Goal: Task Accomplishment & Management: Manage account settings

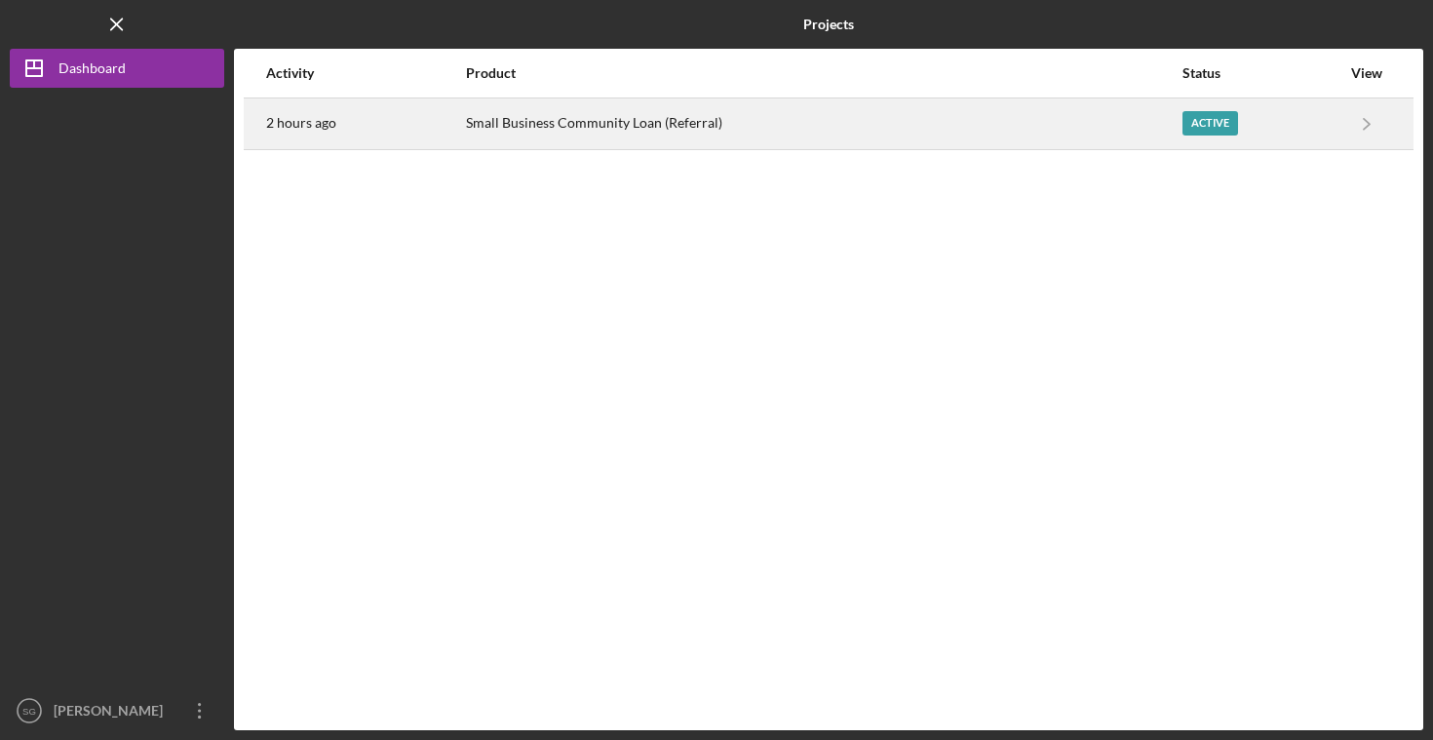
click at [681, 136] on div "Small Business Community Loan (Referral)" at bounding box center [823, 123] width 715 height 49
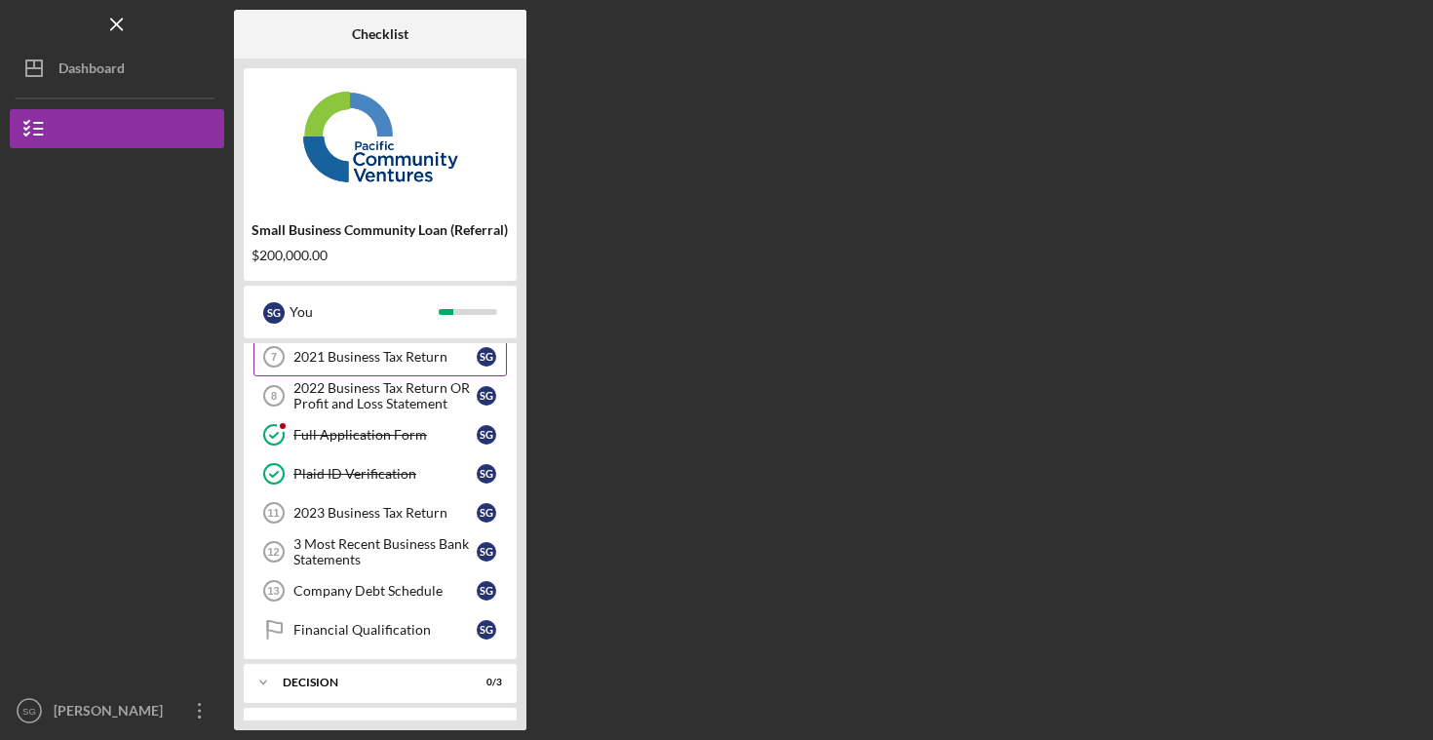
scroll to position [169, 0]
click at [337, 507] on div "2023 Business Tax Return" at bounding box center [384, 512] width 183 height 16
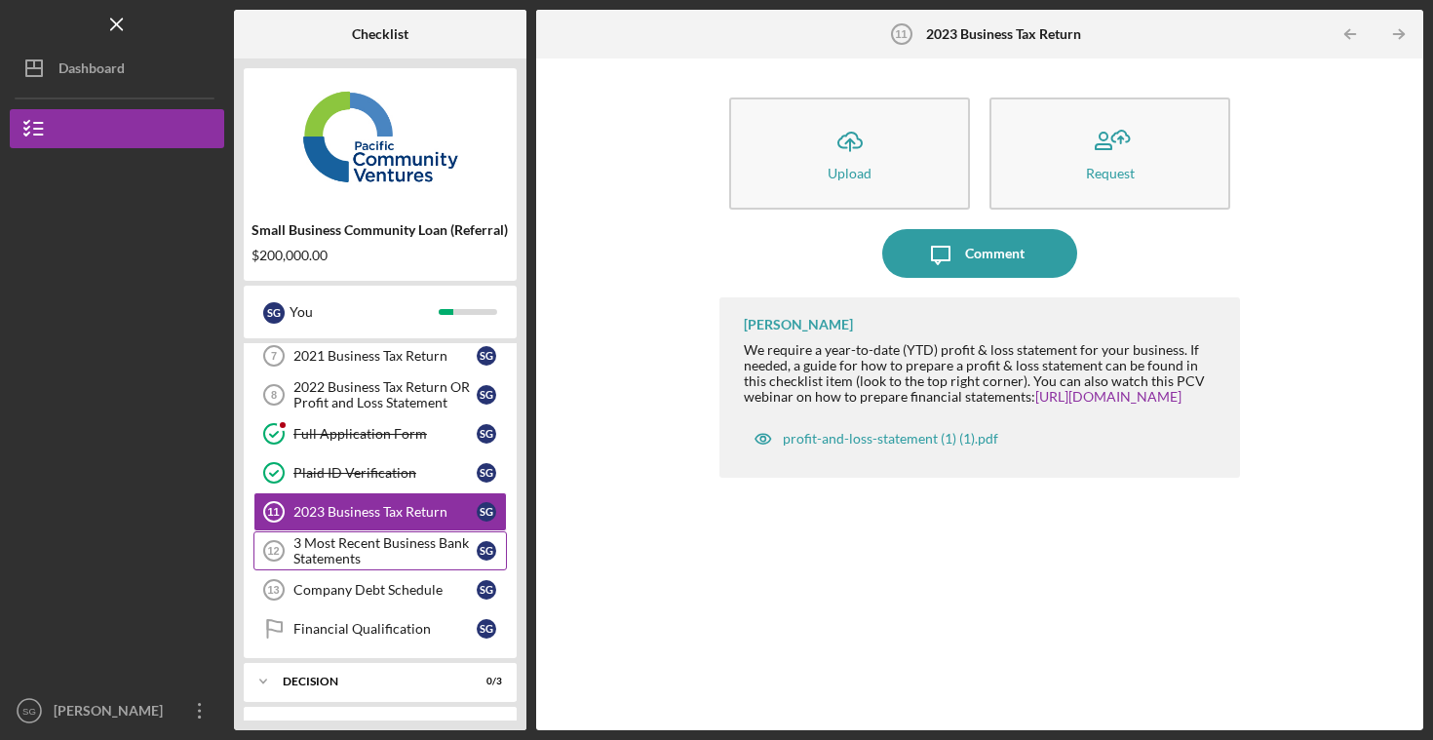
click at [374, 557] on div "3 Most Recent Business Bank Statements" at bounding box center [384, 550] width 183 height 31
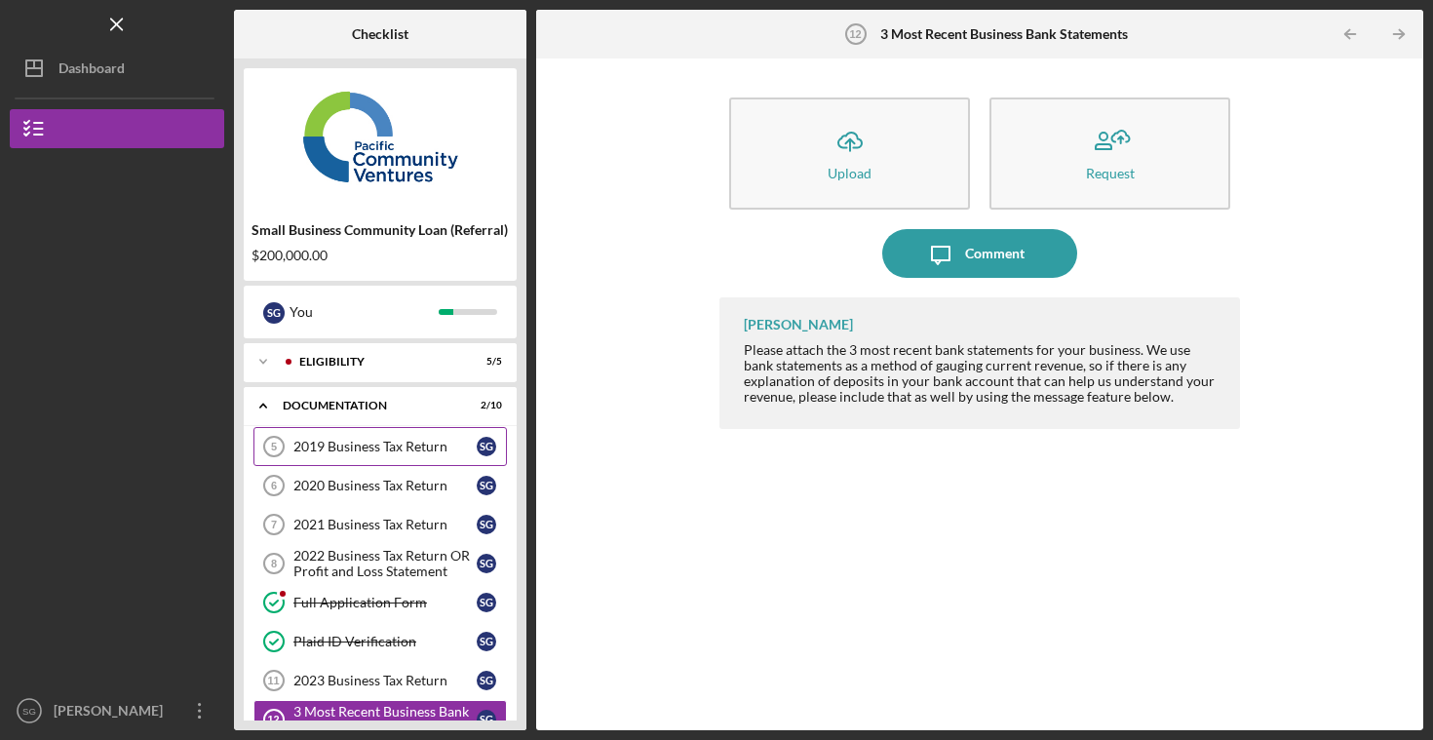
click at [356, 443] on div "2019 Business Tax Return" at bounding box center [384, 447] width 183 height 16
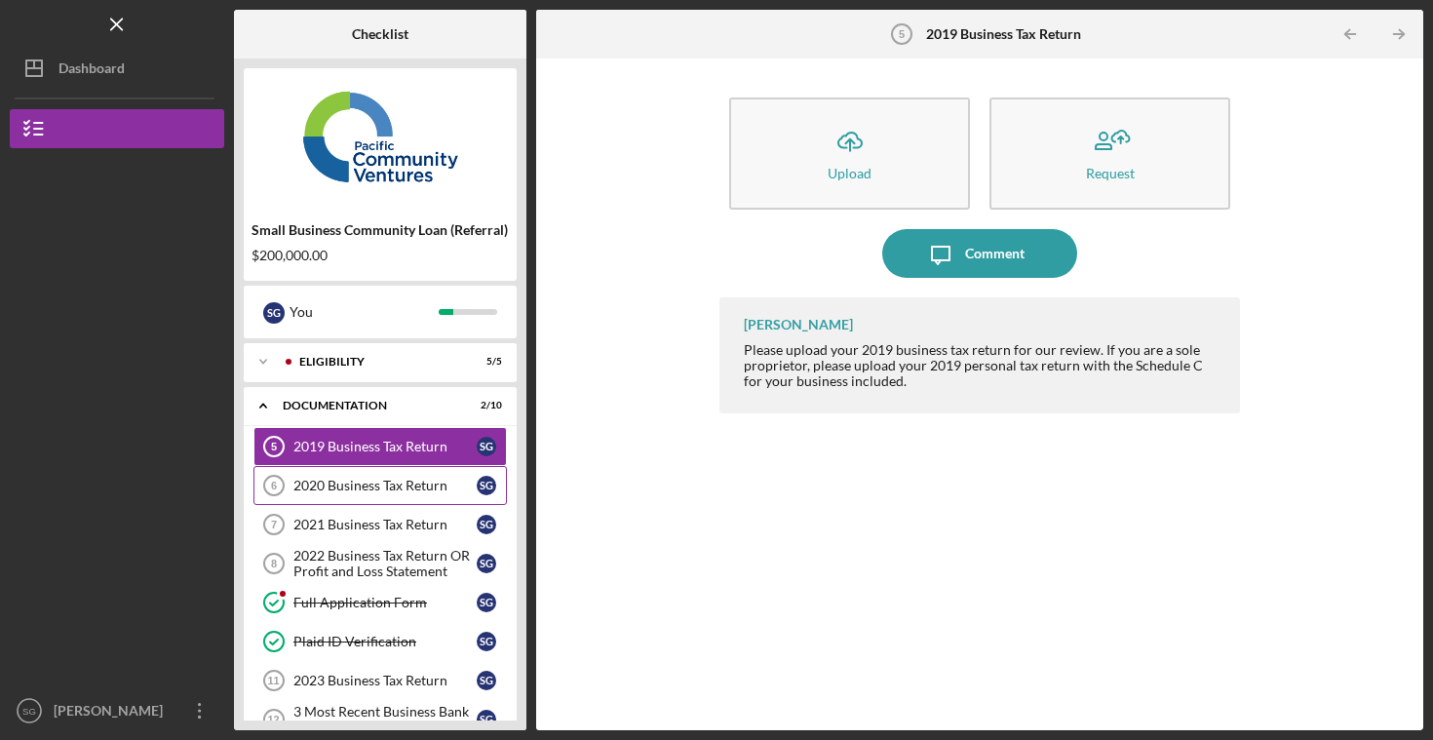
click at [366, 490] on div "2020 Business Tax Return" at bounding box center [384, 486] width 183 height 16
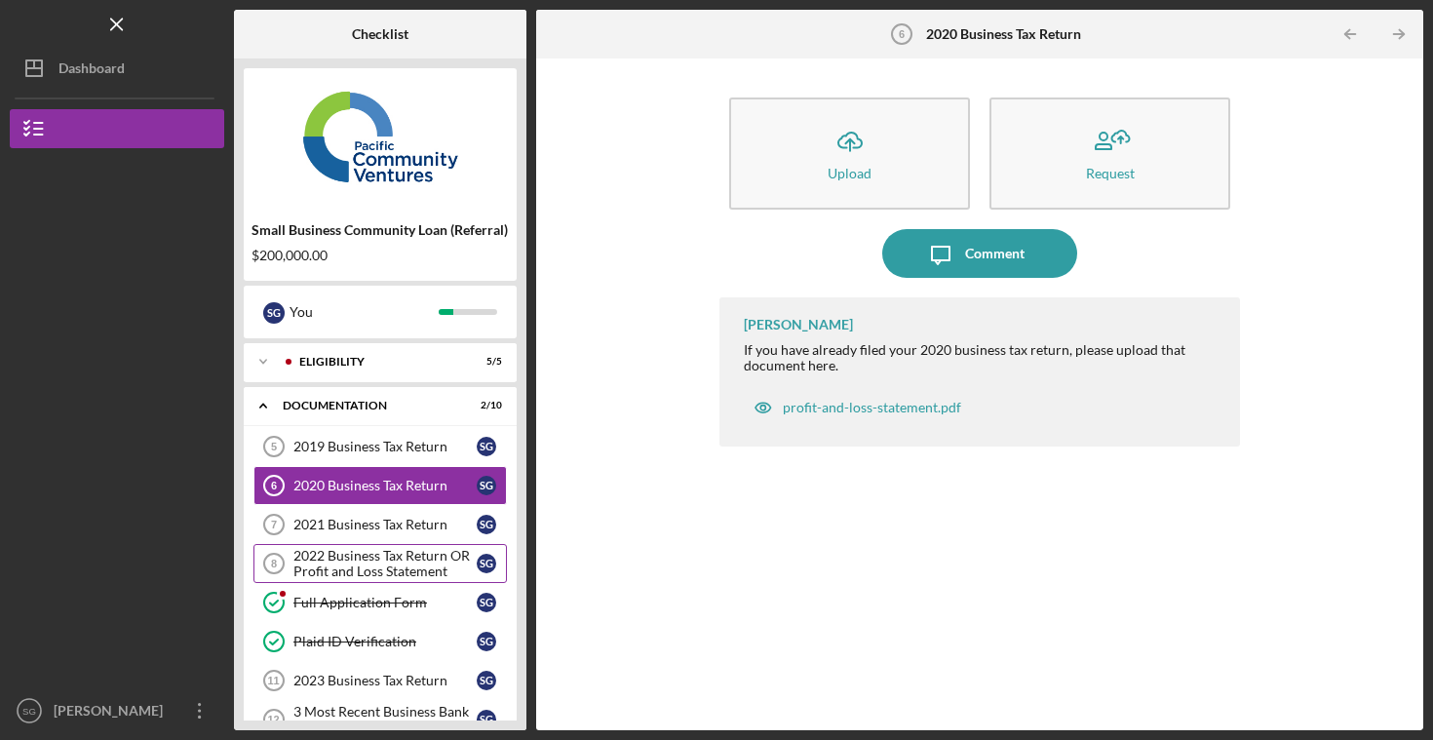
click at [371, 549] on div "2022 Business Tax Return OR Profit and Loss Statement" at bounding box center [384, 563] width 183 height 31
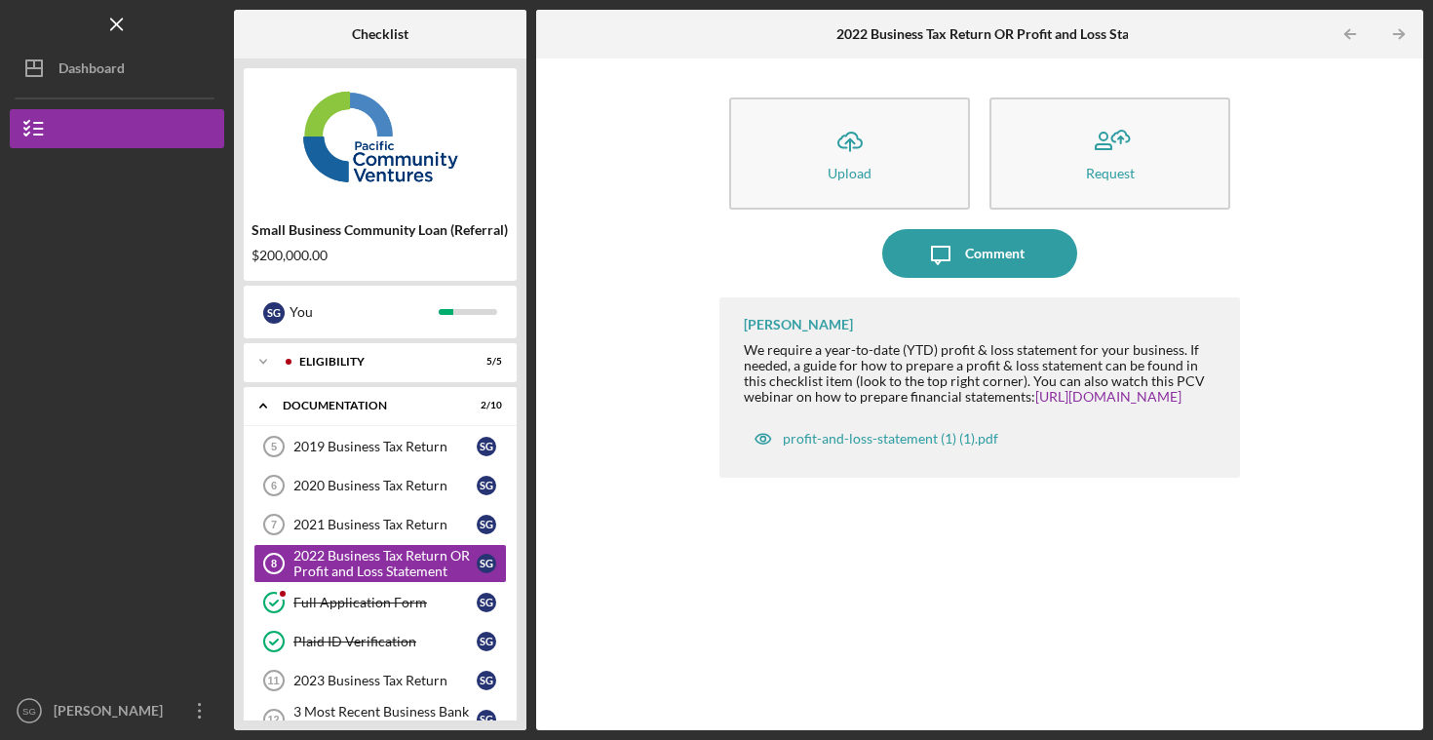
click at [1000, 362] on div "We require a year-to-date (YTD) profit & loss statement for your business. If n…" at bounding box center [982, 373] width 477 height 62
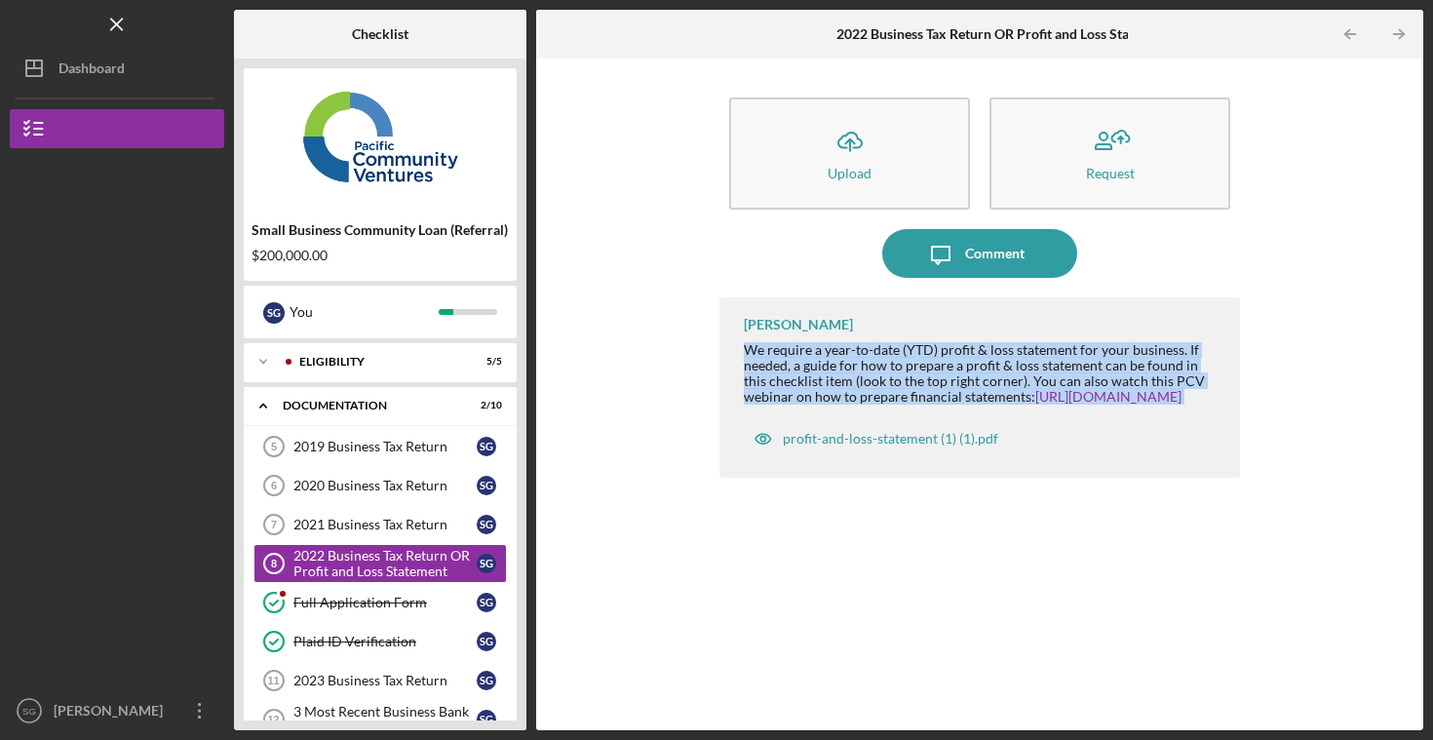
click at [1000, 362] on div "We require a year-to-date (YTD) profit & loss statement for your business. If n…" at bounding box center [982, 373] width 477 height 62
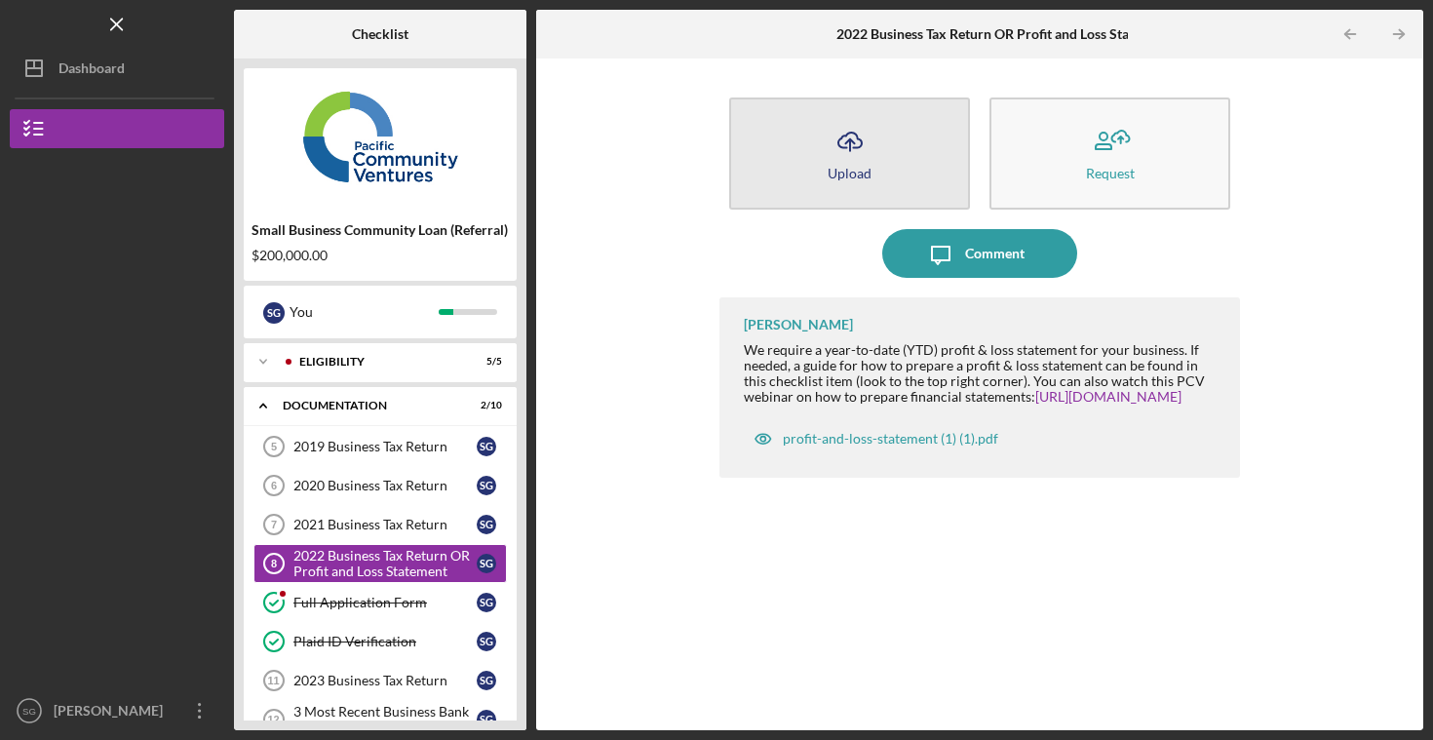
click at [830, 132] on icon "Icon/Upload" at bounding box center [850, 141] width 49 height 49
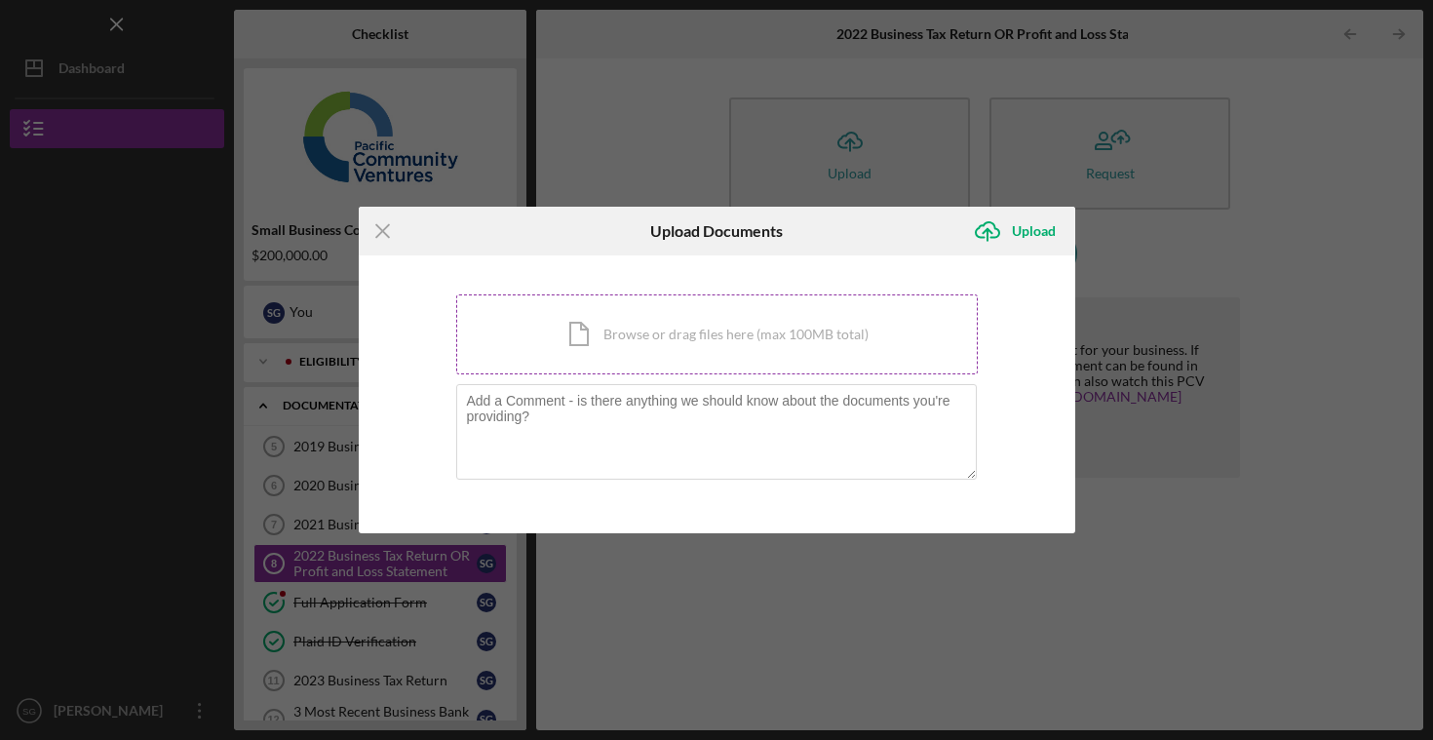
click at [596, 354] on div "Icon/Document Browse or drag files here (max 100MB total) Tap to choose files o…" at bounding box center [717, 334] width 522 height 80
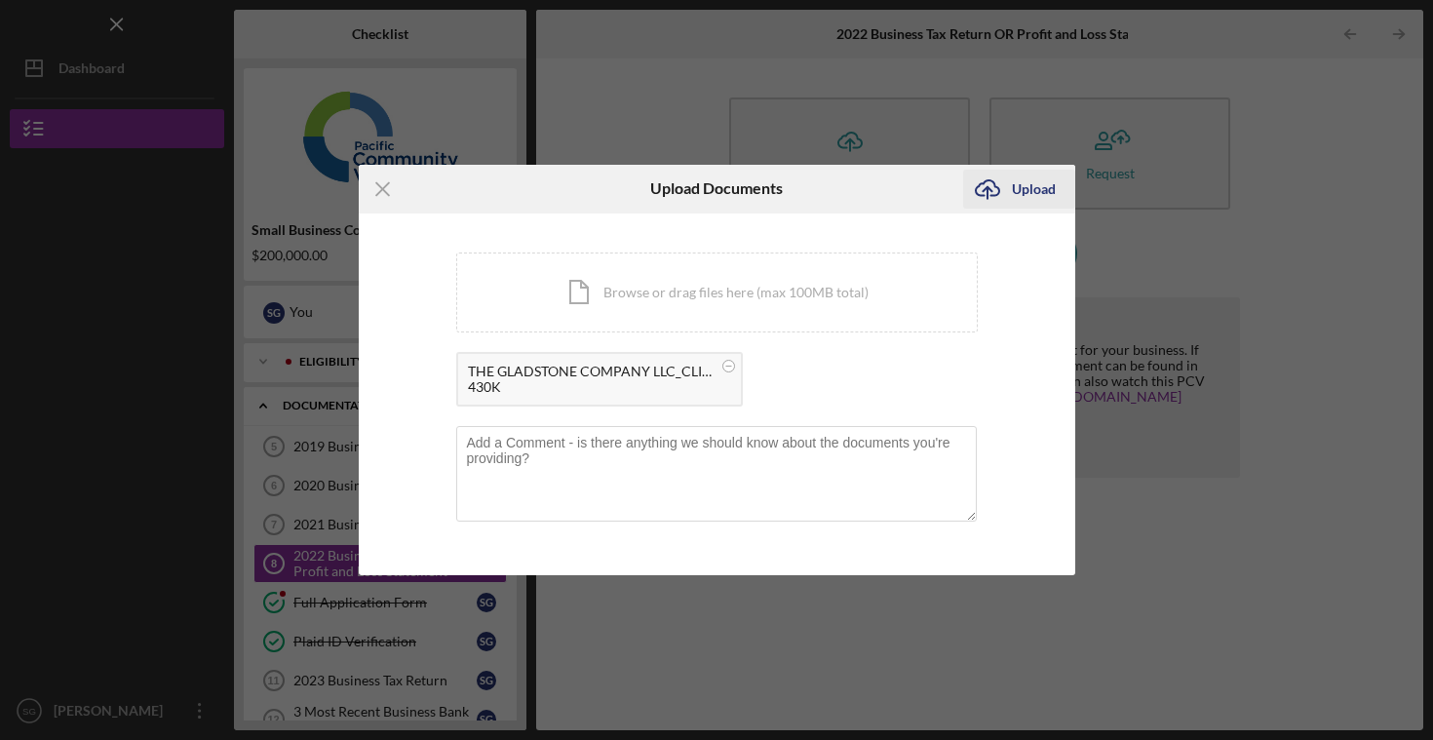
click at [1015, 205] on div "Upload" at bounding box center [1034, 189] width 44 height 39
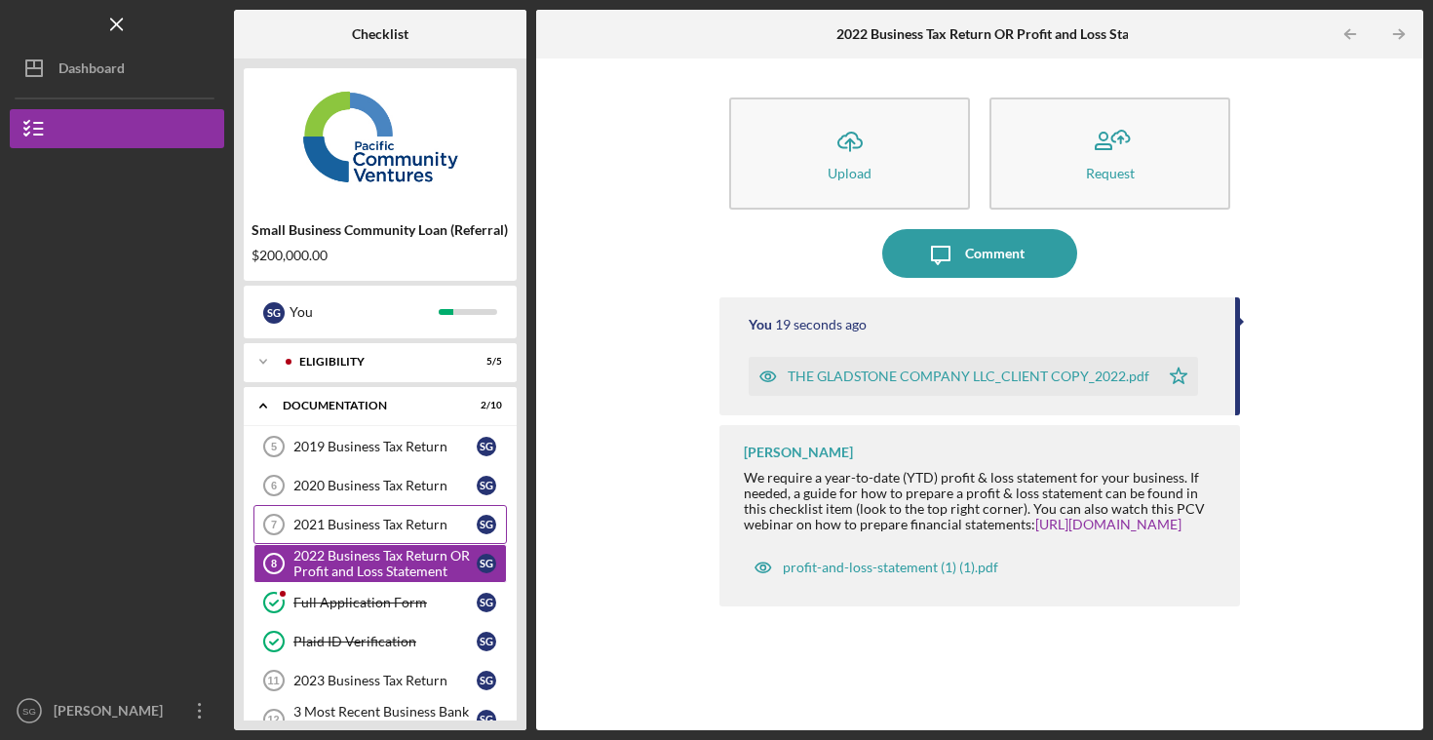
click at [356, 528] on div "2021 Business Tax Return" at bounding box center [384, 525] width 183 height 16
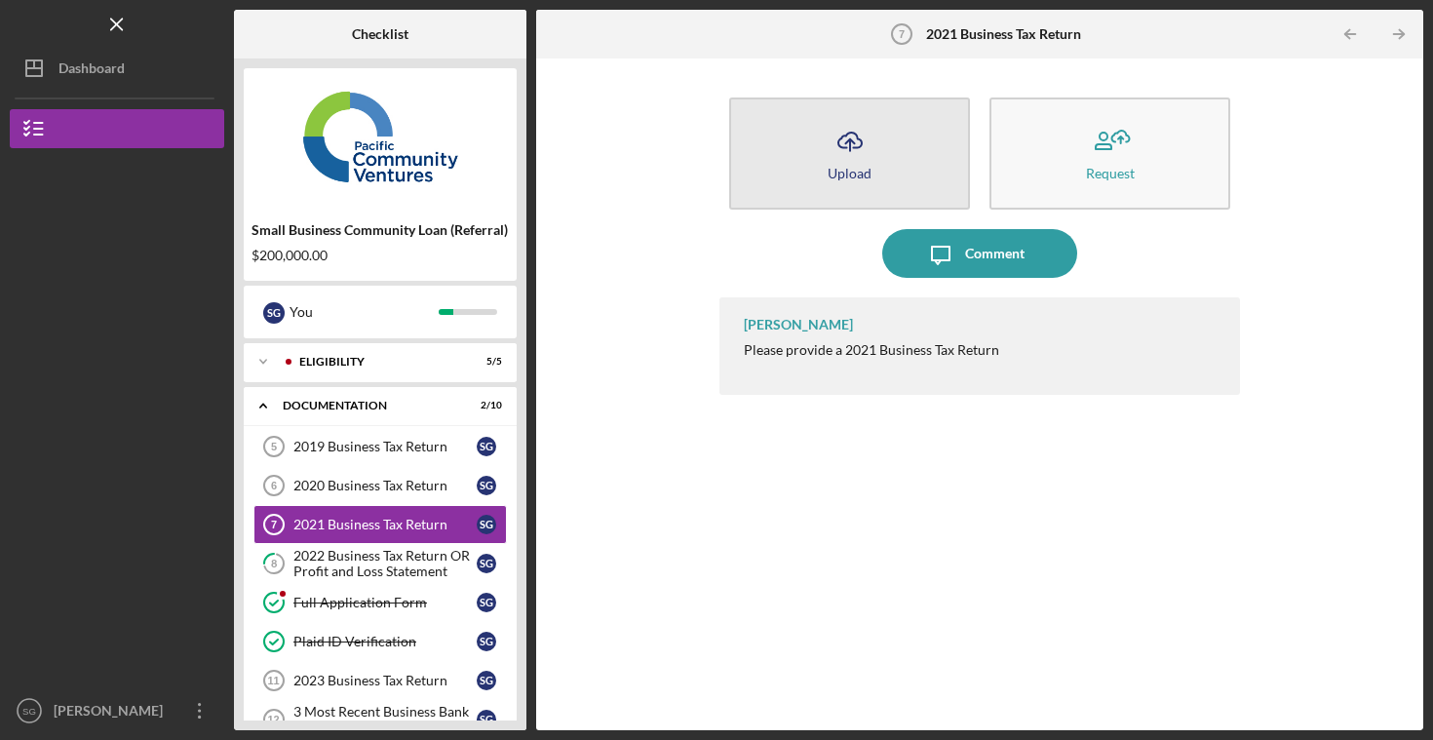
click at [843, 166] on div "Upload" at bounding box center [850, 173] width 44 height 15
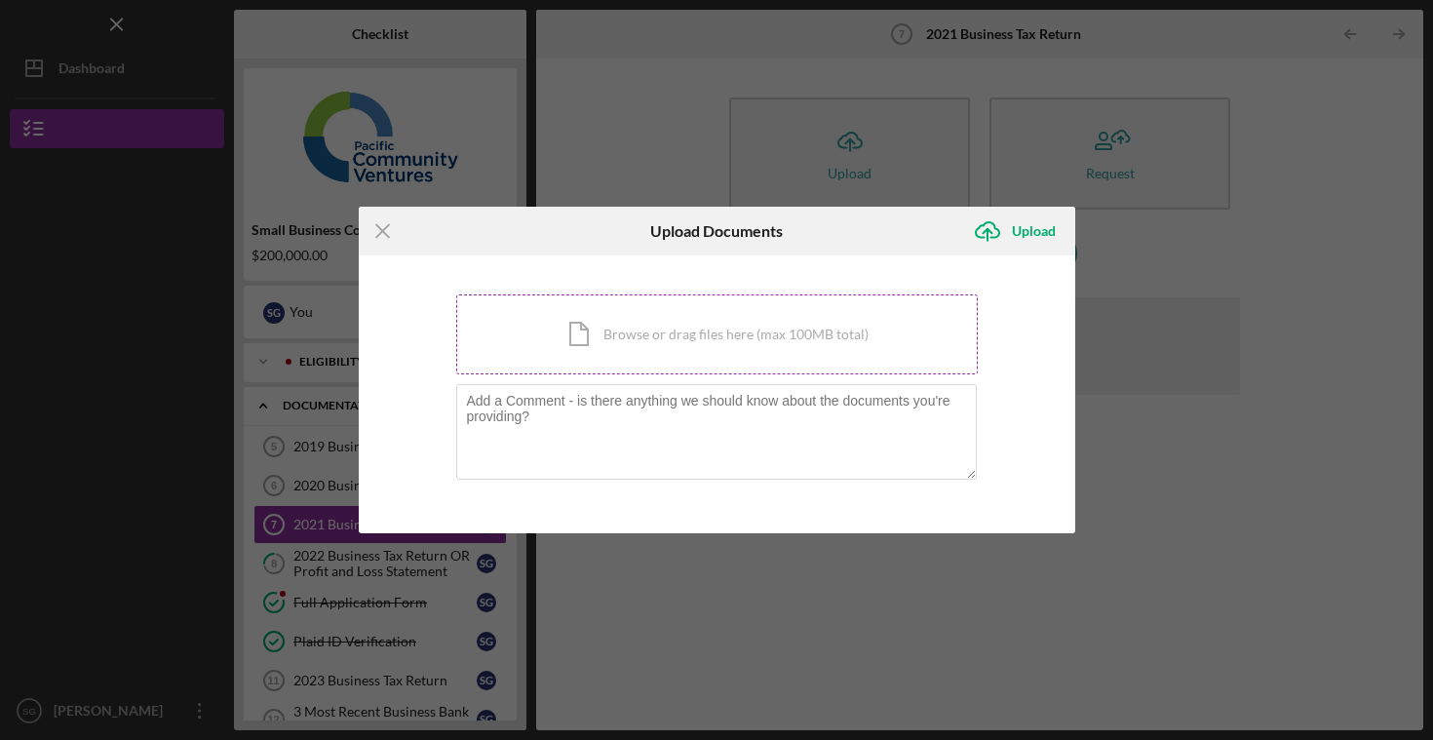
click at [808, 328] on div "Icon/Document Browse or drag files here (max 100MB total) Tap to choose files o…" at bounding box center [717, 334] width 522 height 80
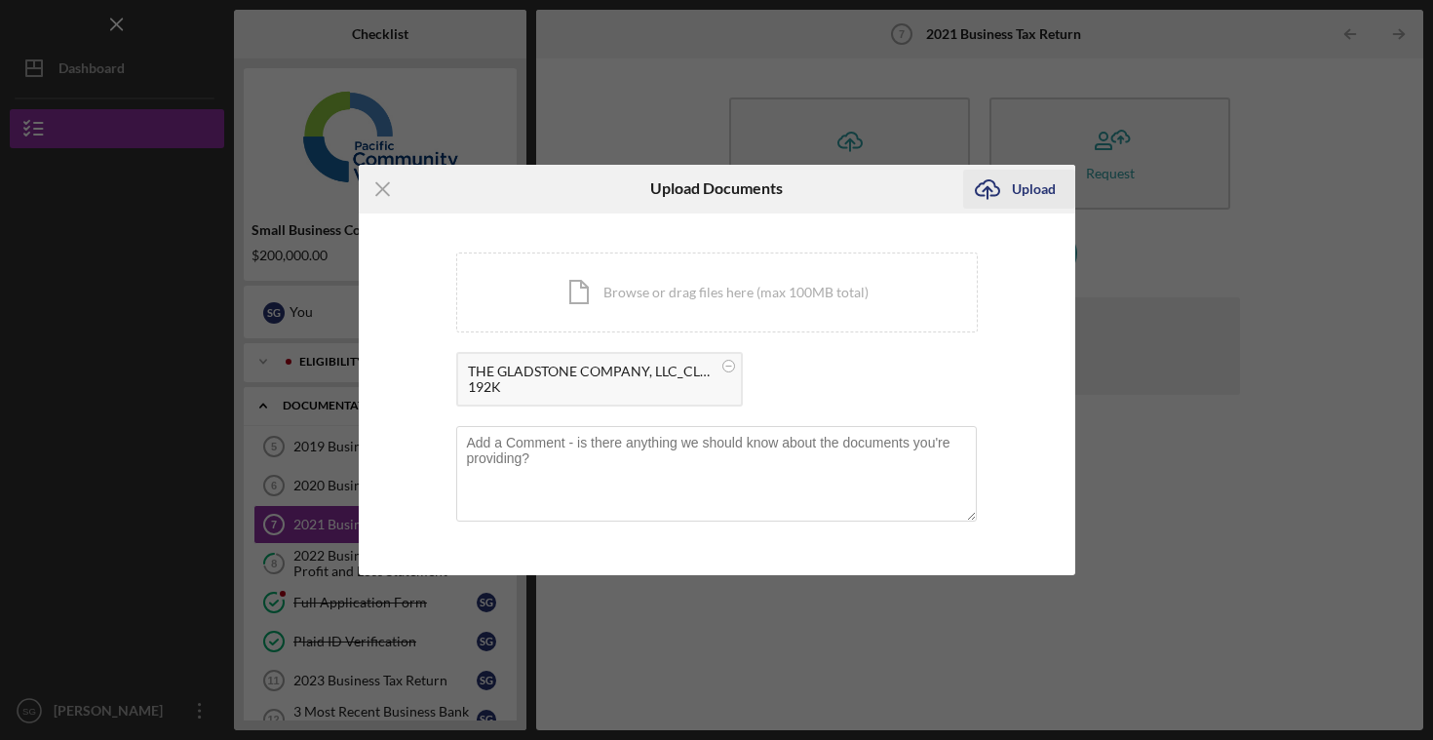
click at [1013, 176] on div "Upload" at bounding box center [1034, 189] width 44 height 39
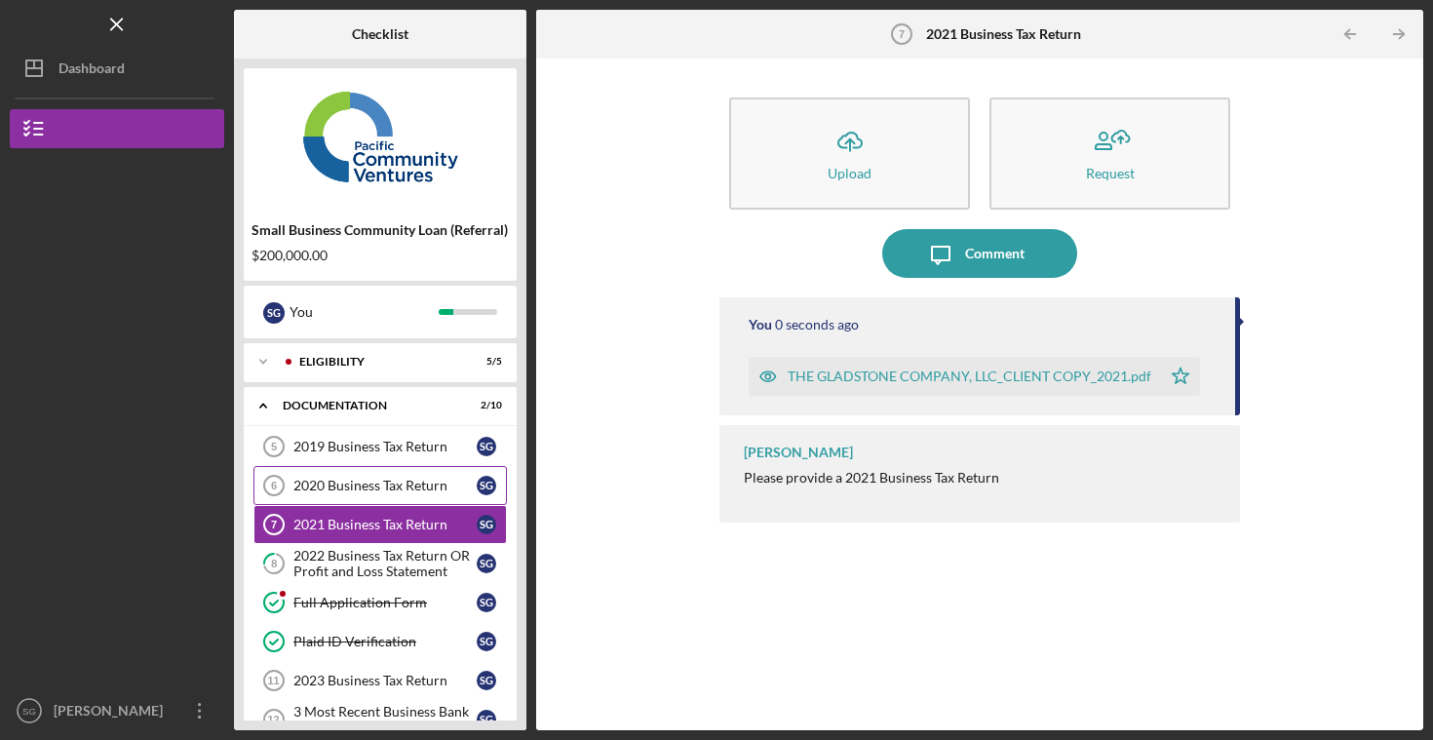
click at [322, 498] on link "2020 Business Tax Return 6 2020 Business Tax Return S G" at bounding box center [381, 485] width 254 height 39
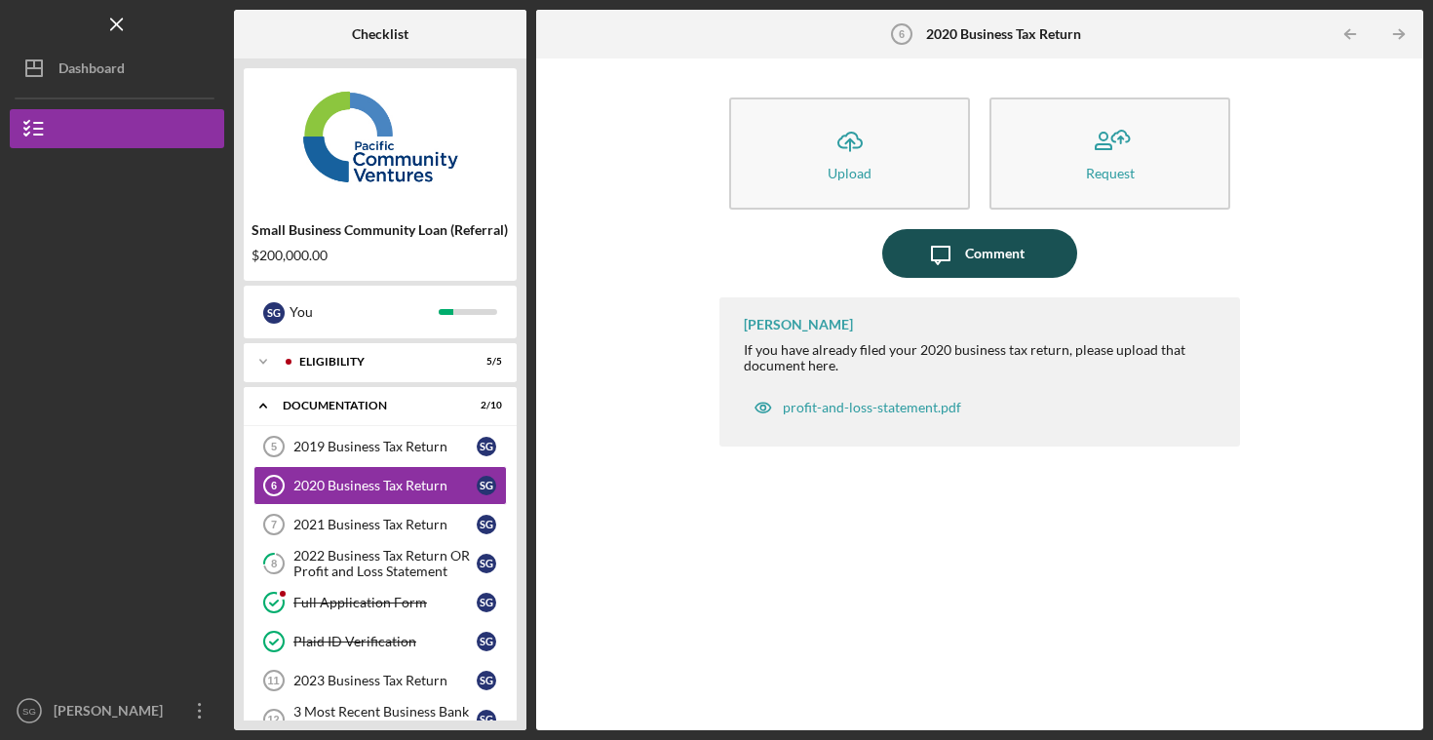
click at [984, 249] on div "Comment" at bounding box center [994, 253] width 59 height 49
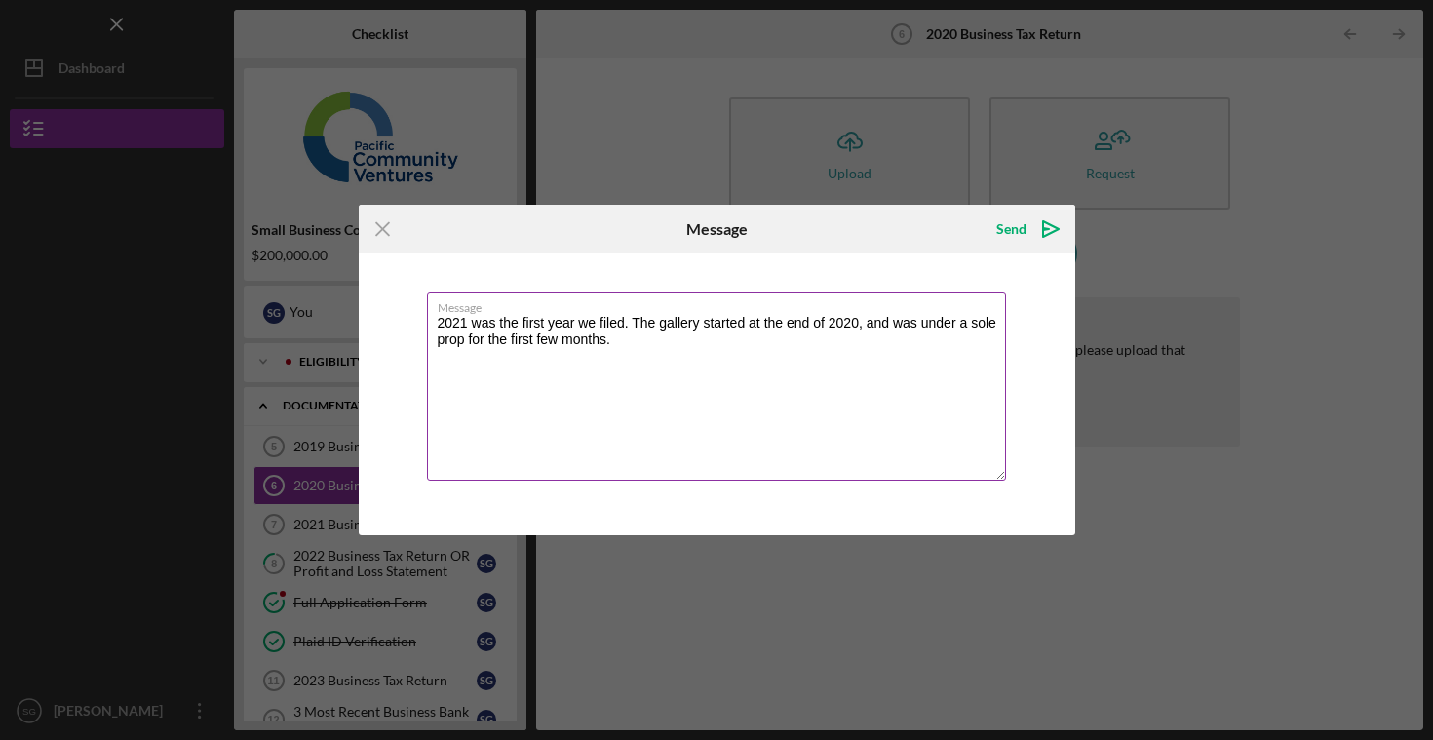
click at [762, 318] on textarea "2021 was the first year we filed. The gallery started at the end of 2020, and w…" at bounding box center [716, 387] width 579 height 188
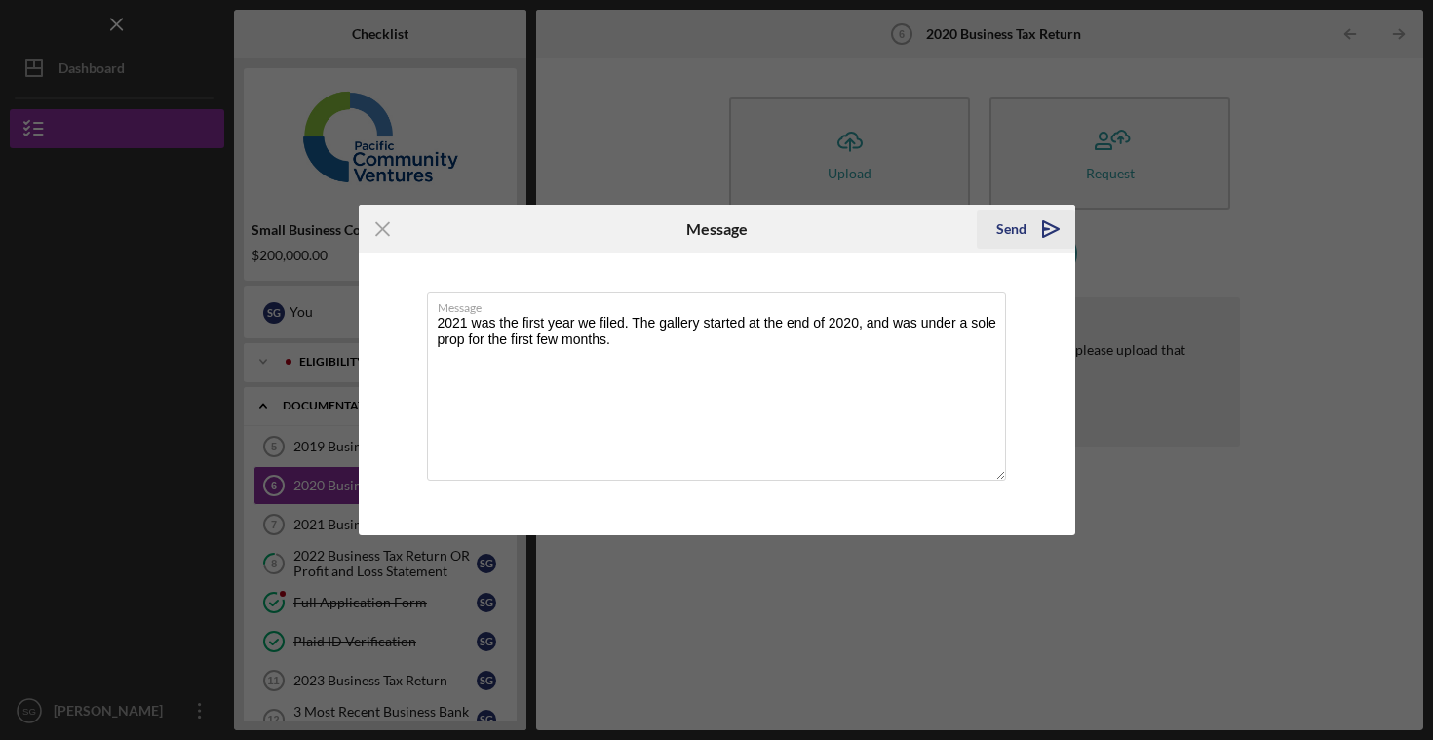
type textarea "2021 was the first year we filed. The gallery started at the end of 2020, and w…"
click at [1032, 225] on icon "Icon/icon-invite-send" at bounding box center [1051, 229] width 49 height 49
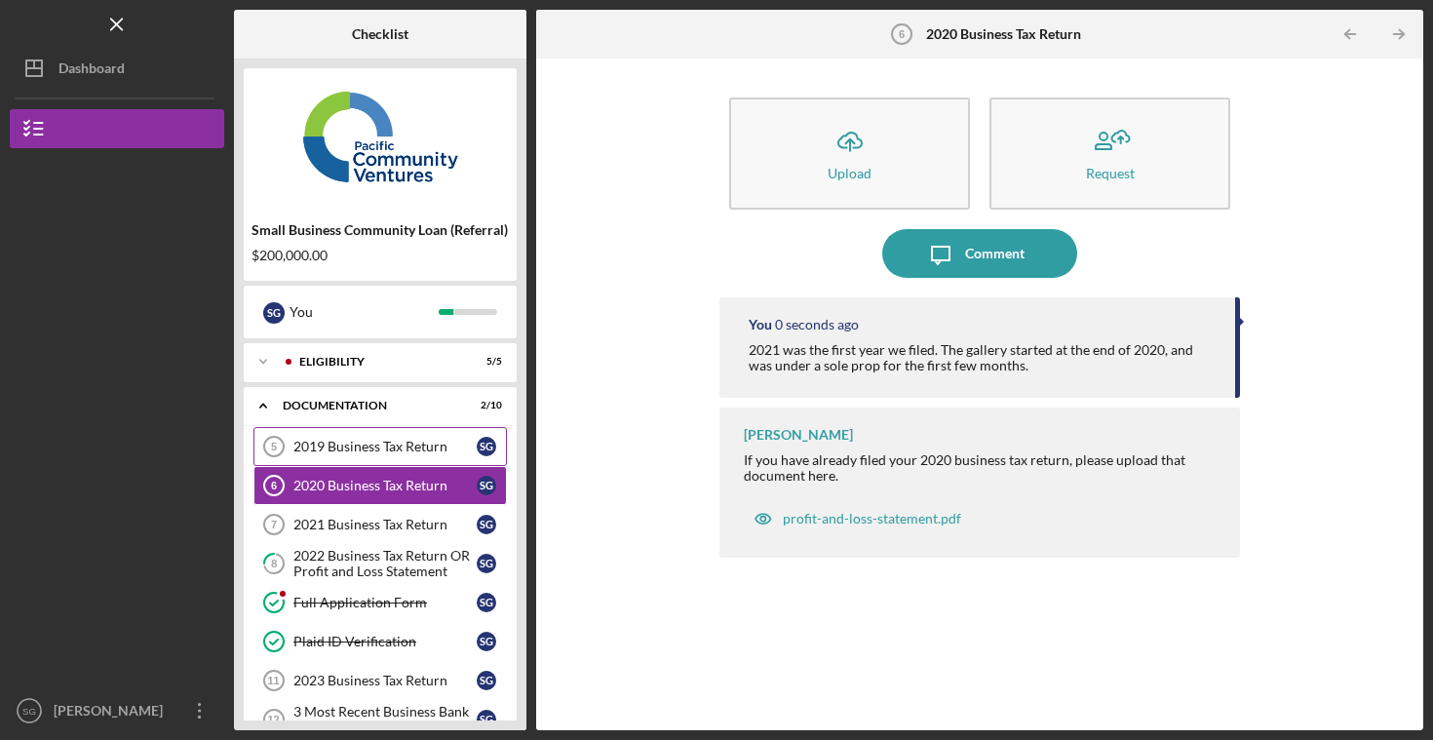
click at [296, 441] on div "2019 Business Tax Return" at bounding box center [384, 447] width 183 height 16
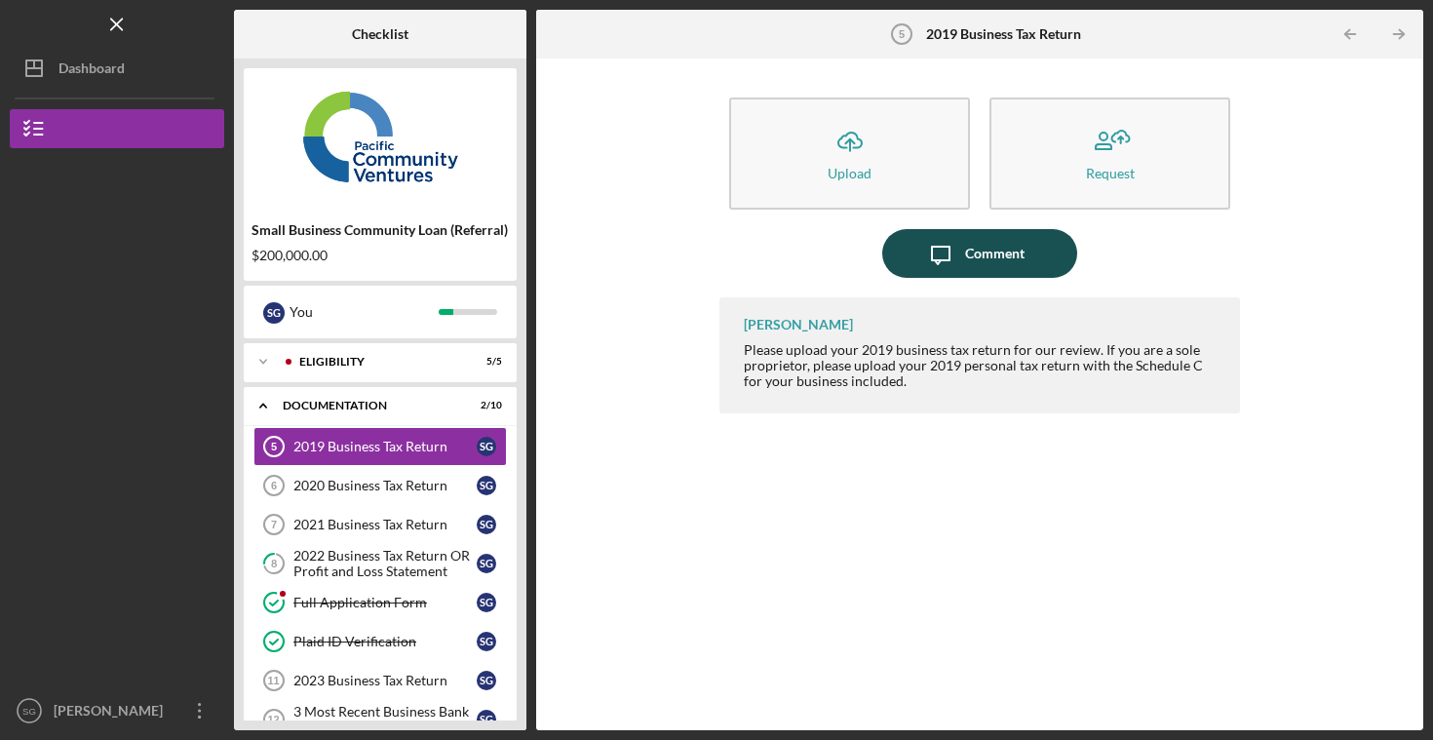
click at [973, 245] on div "Comment" at bounding box center [994, 253] width 59 height 49
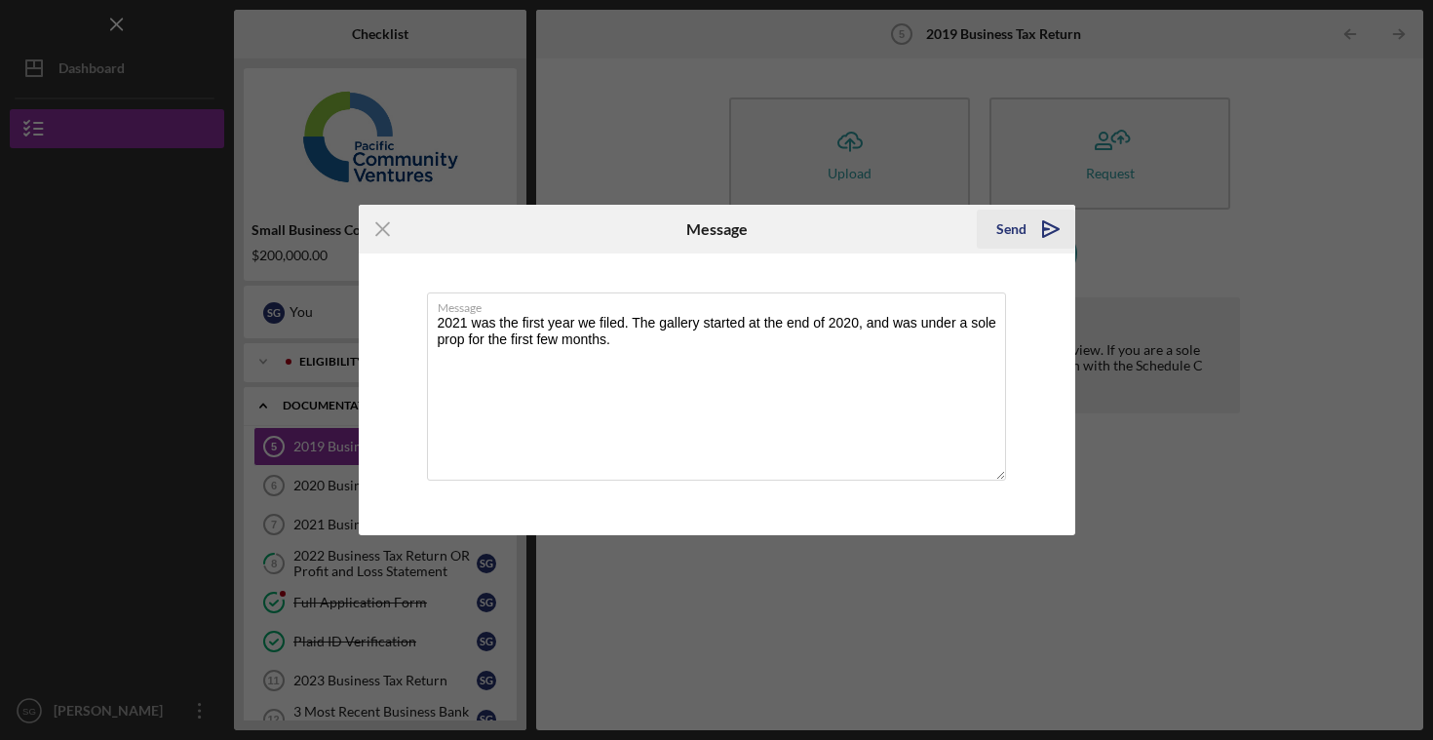
type textarea "2021 was the first year we filed. The gallery started at the end of 2020, and w…"
click at [1019, 229] on div "Send" at bounding box center [1012, 229] width 30 height 39
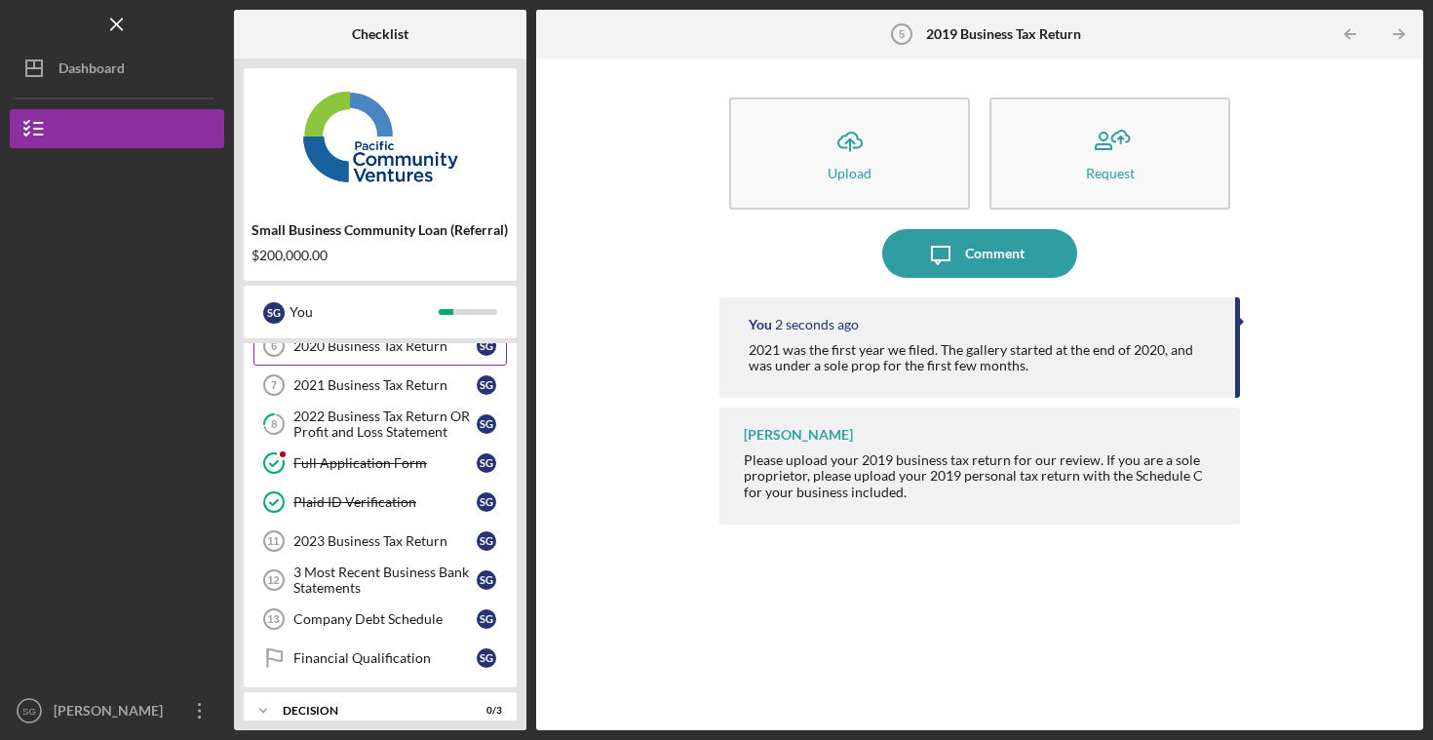
scroll to position [176, 0]
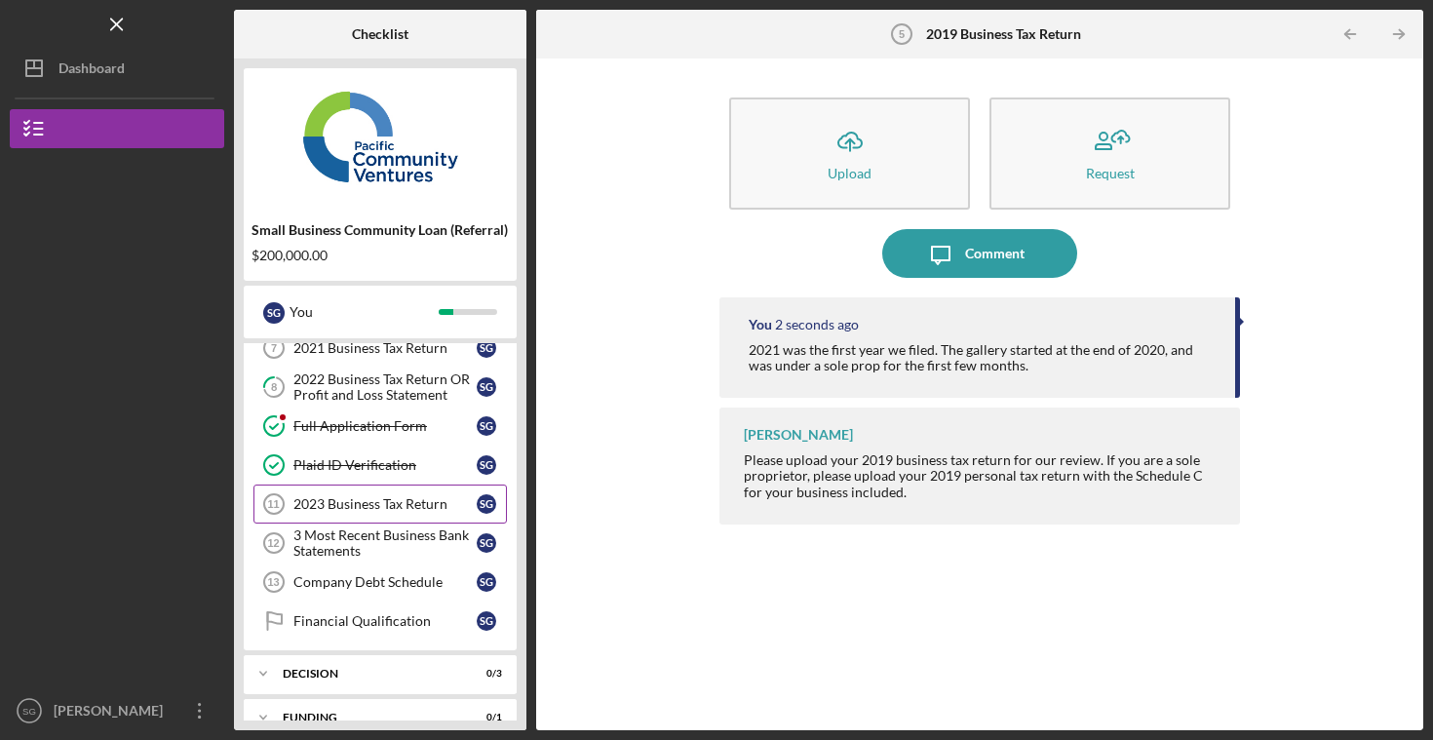
click at [376, 511] on div "2023 Business Tax Return" at bounding box center [384, 504] width 183 height 16
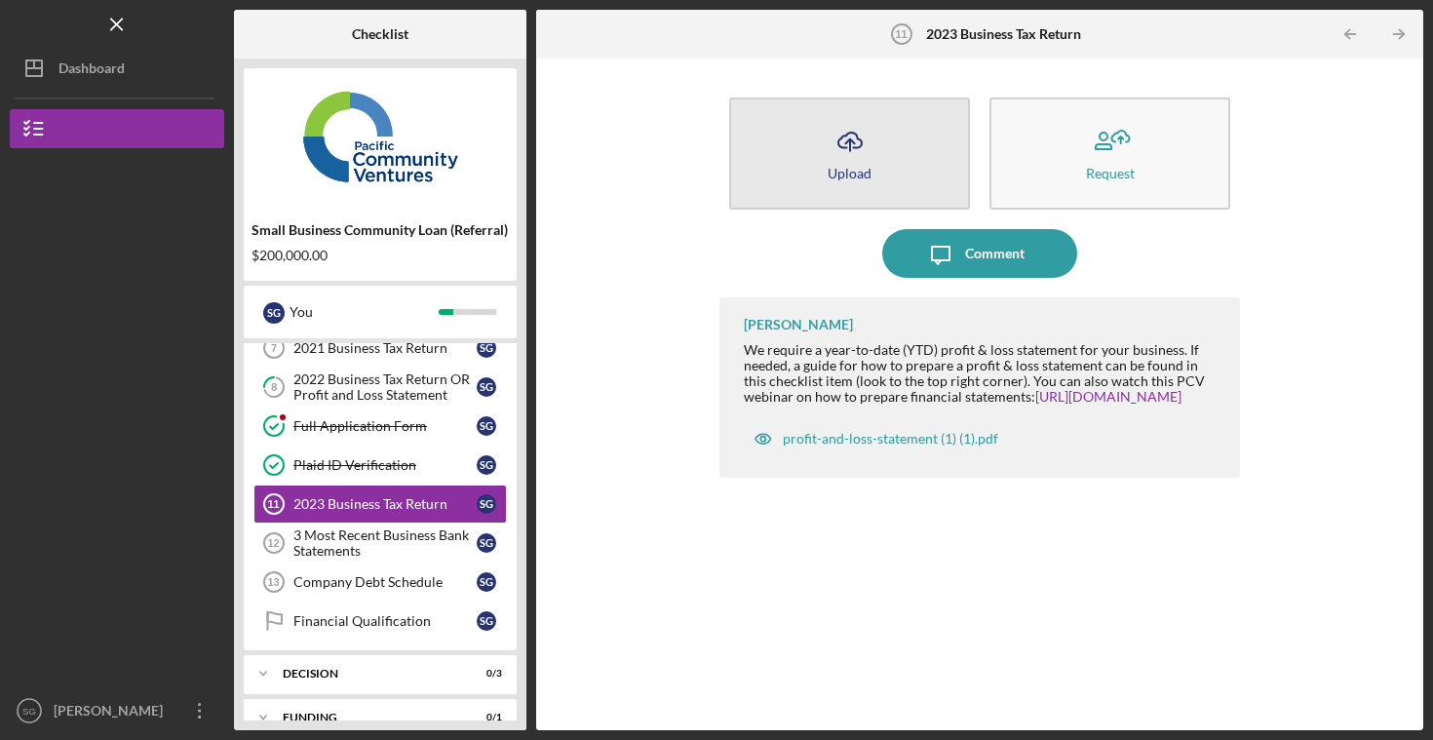
click at [862, 167] on div "Upload" at bounding box center [850, 173] width 44 height 15
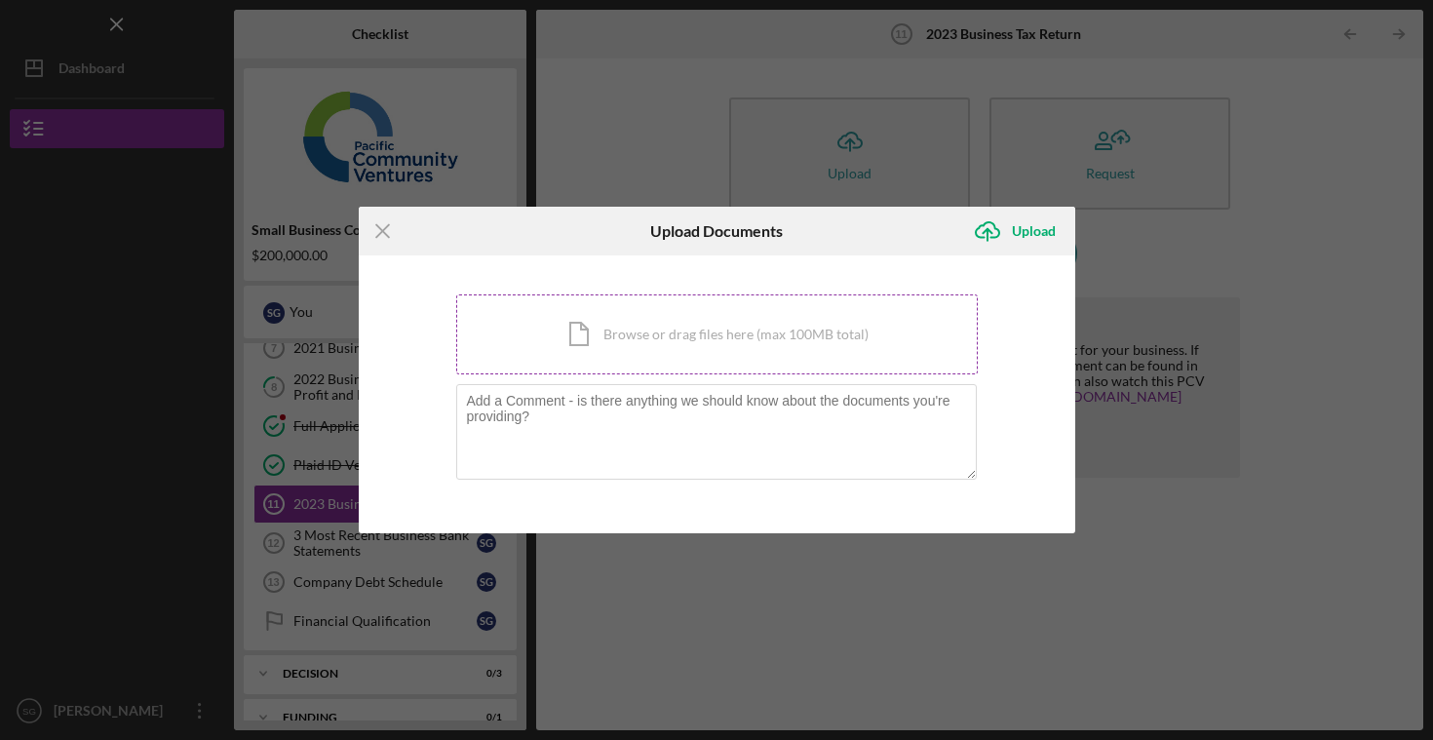
click at [597, 339] on div "Icon/Document Browse or drag files here (max 100MB total) Tap to choose files o…" at bounding box center [717, 334] width 522 height 80
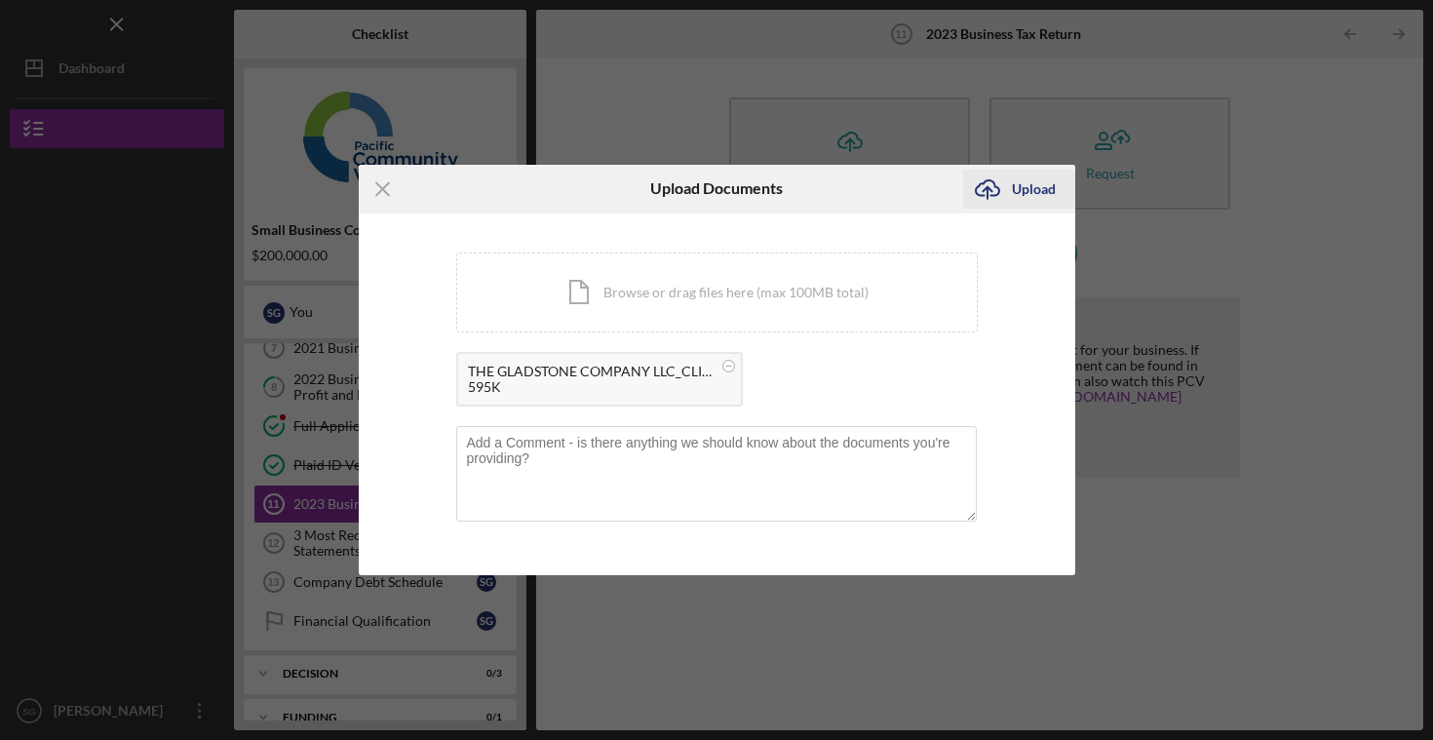
click at [1019, 194] on div "Upload" at bounding box center [1034, 189] width 44 height 39
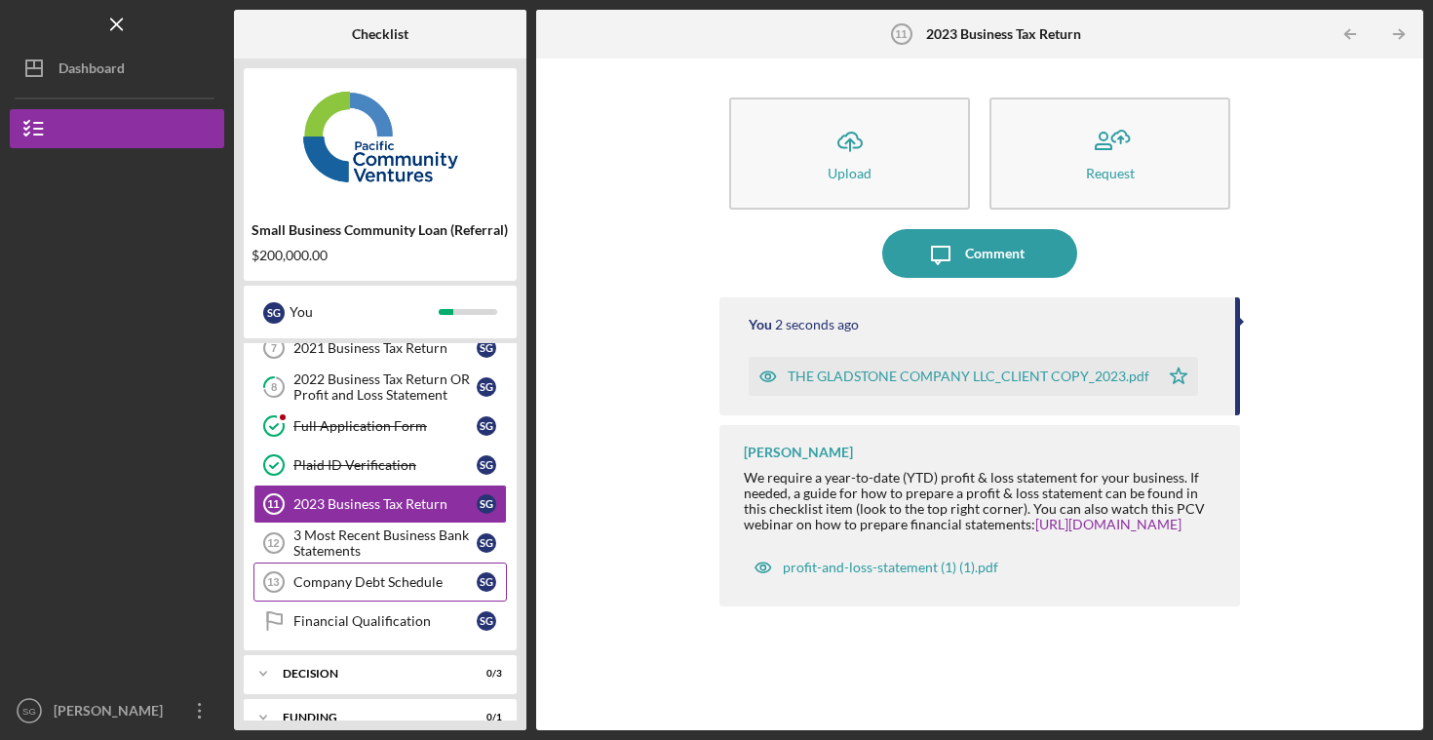
click at [406, 590] on link "Company Debt Schedule 13 Company Debt Schedule S G" at bounding box center [381, 582] width 254 height 39
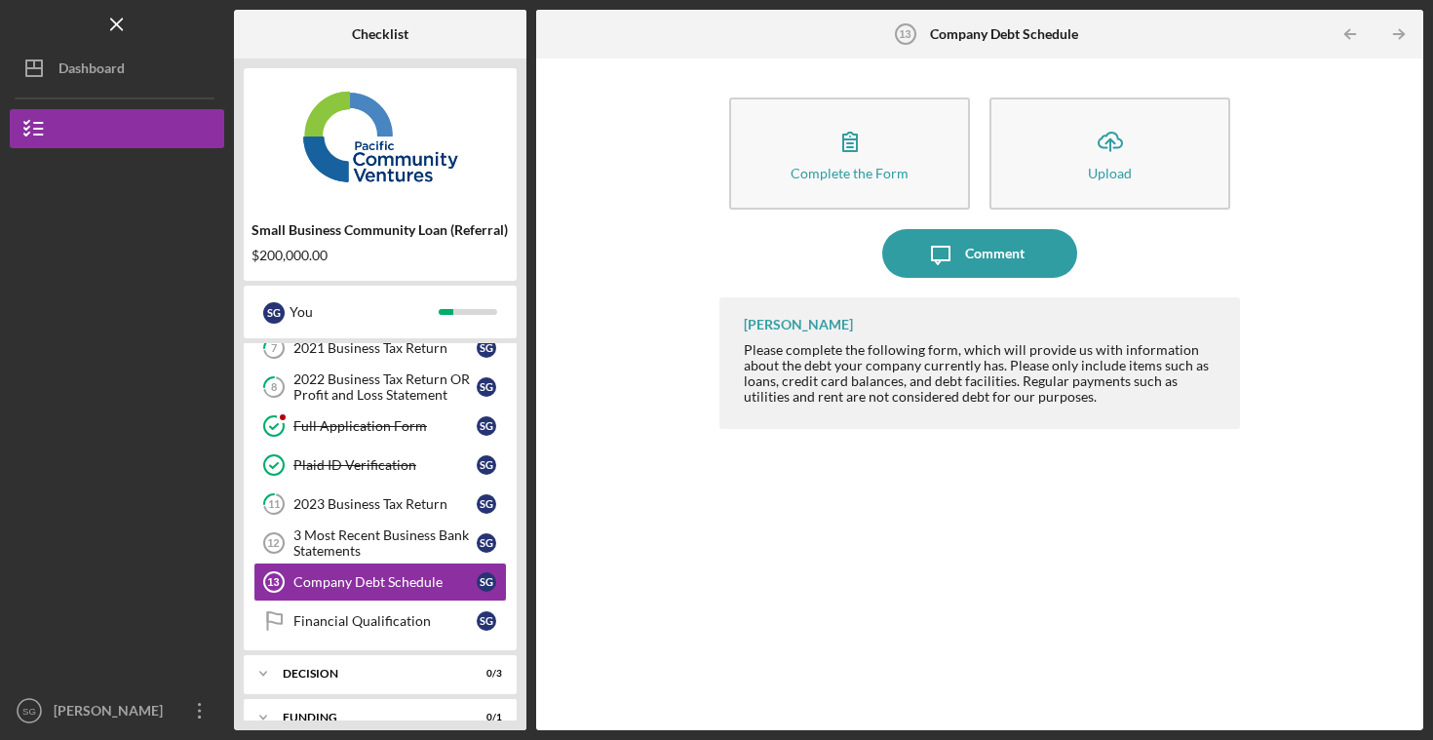
click at [855, 215] on div "Complete the Form Form Icon/Upload Upload" at bounding box center [980, 154] width 521 height 132
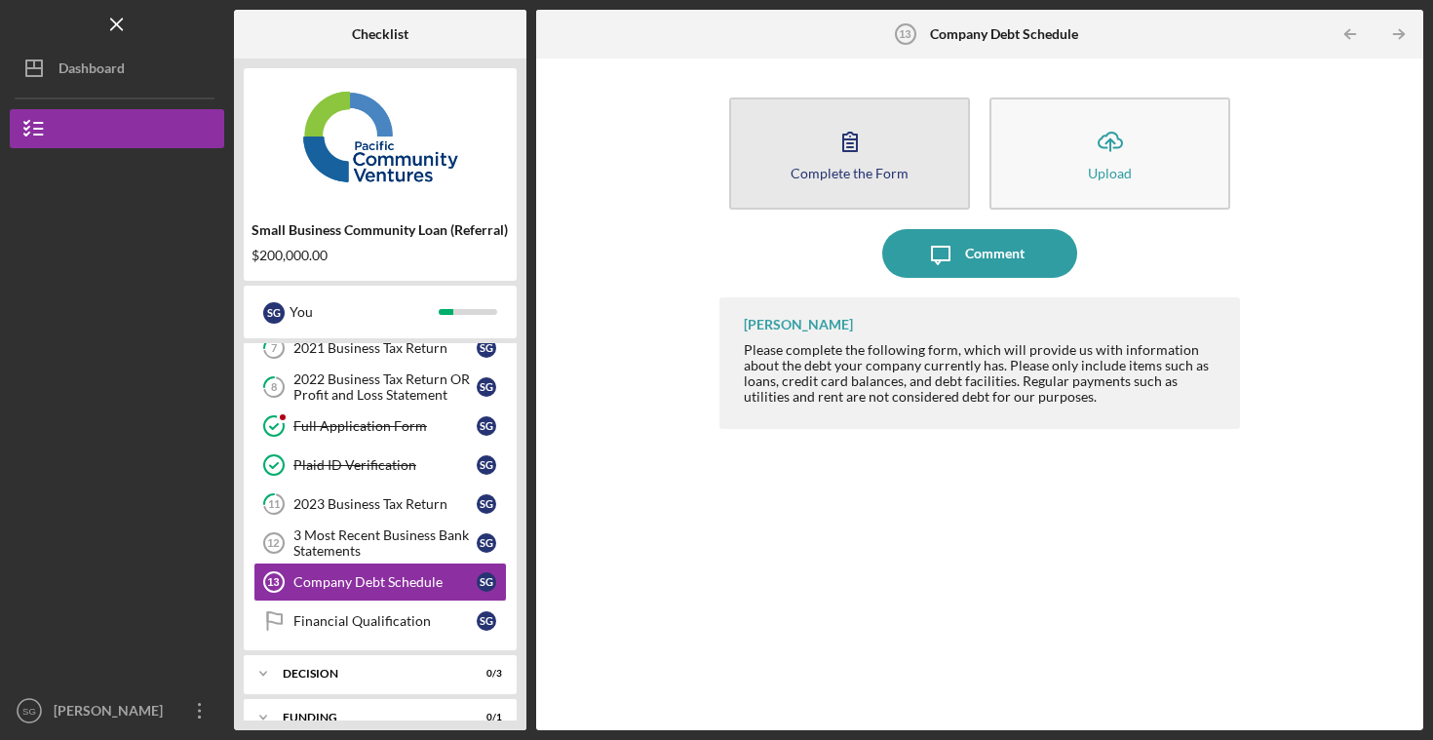
click at [826, 173] on div "Complete the Form" at bounding box center [850, 173] width 118 height 15
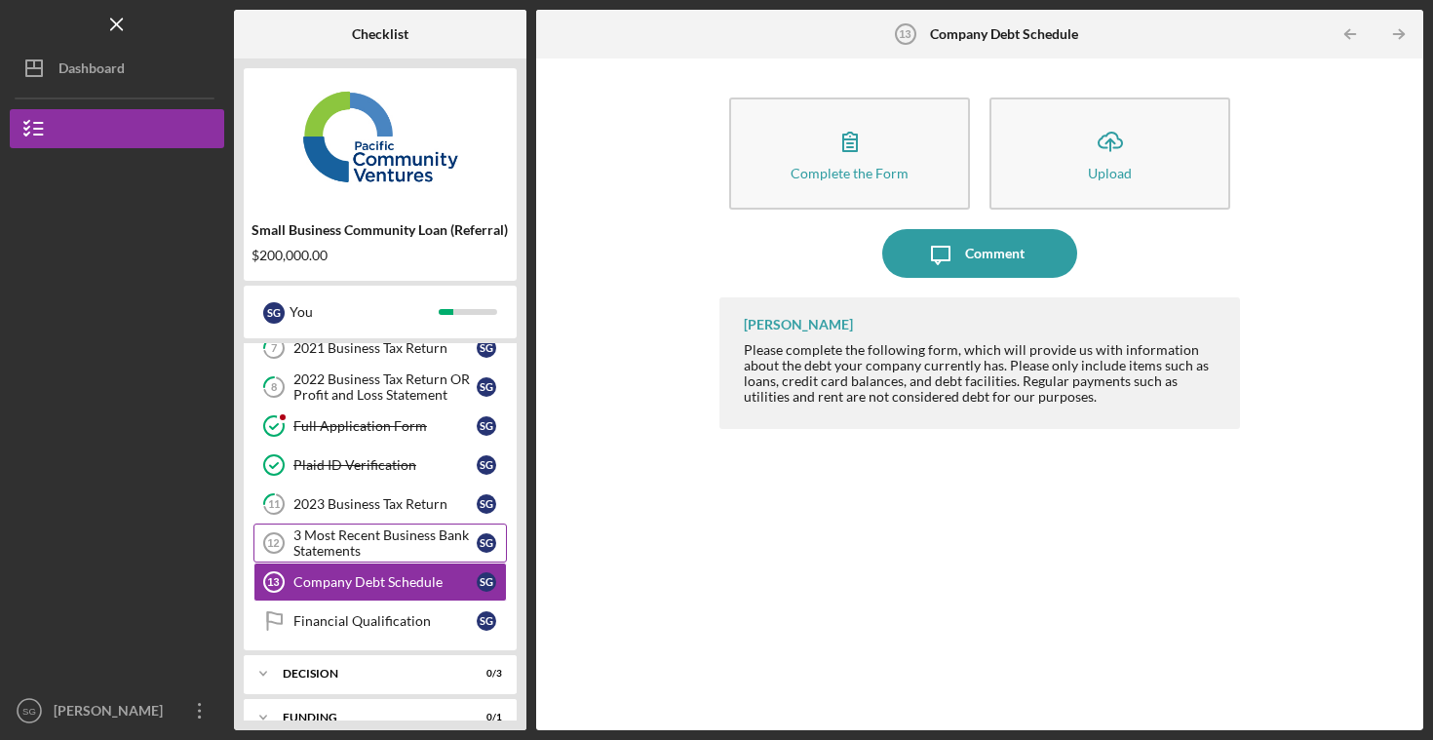
click at [370, 537] on div "3 Most Recent Business Bank Statements" at bounding box center [384, 543] width 183 height 31
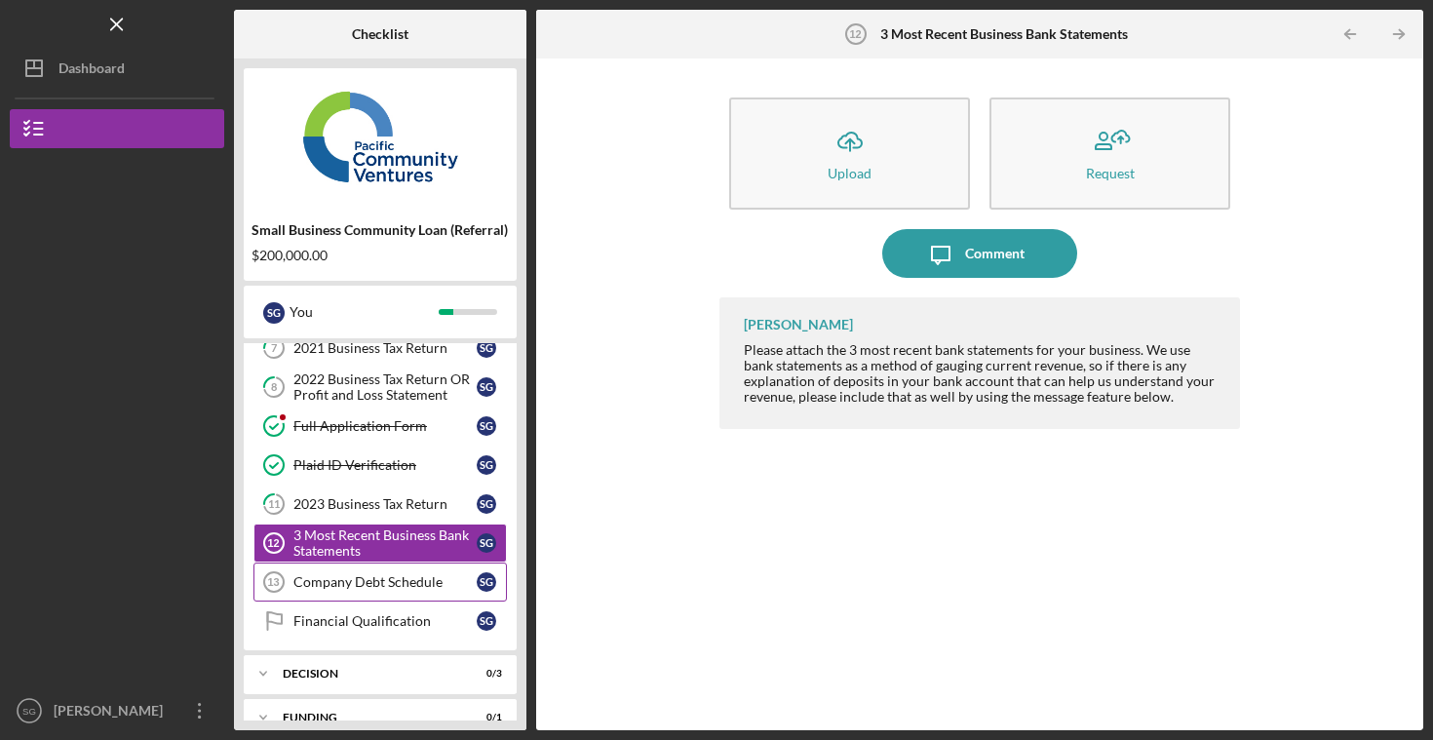
click at [416, 601] on link "Company Debt Schedule 13 Company Debt Schedule S G" at bounding box center [381, 582] width 254 height 39
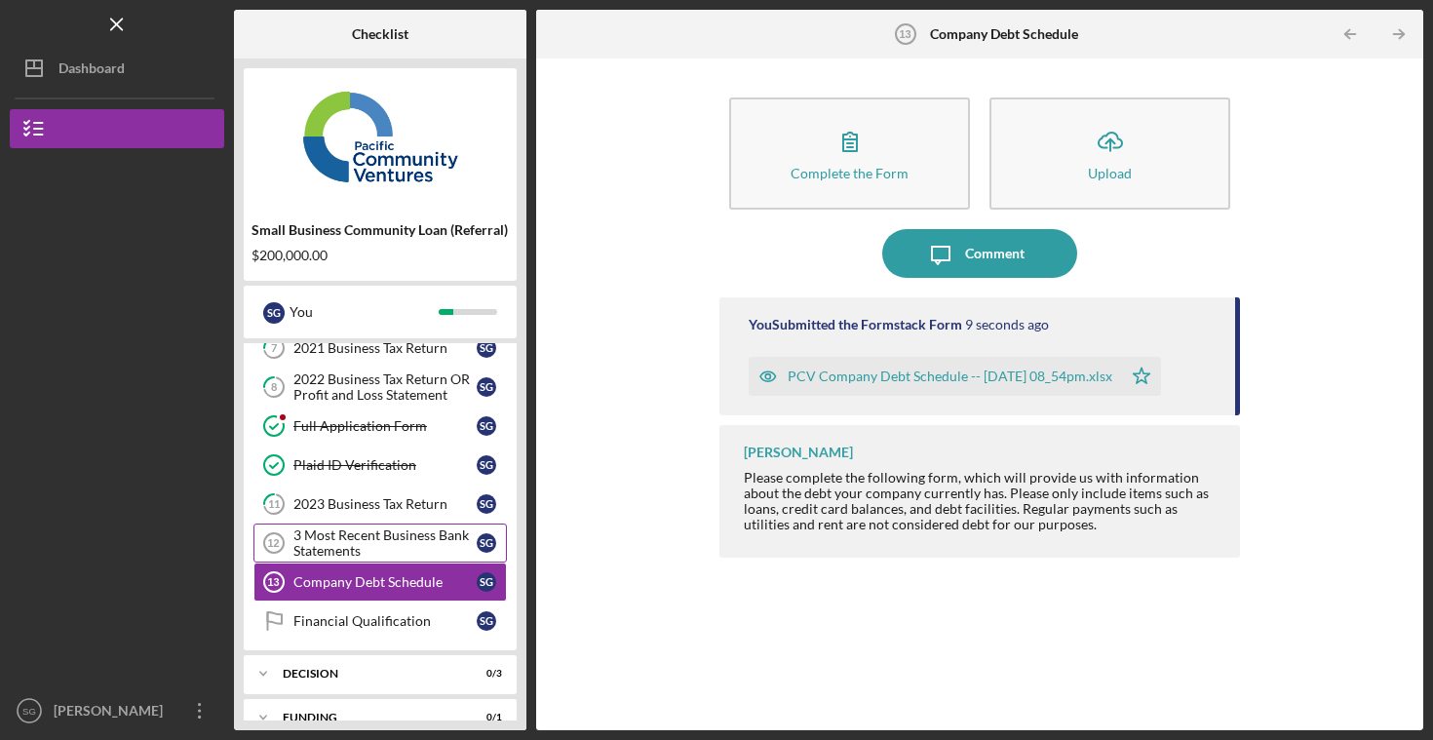
click at [391, 550] on div "3 Most Recent Business Bank Statements" at bounding box center [384, 543] width 183 height 31
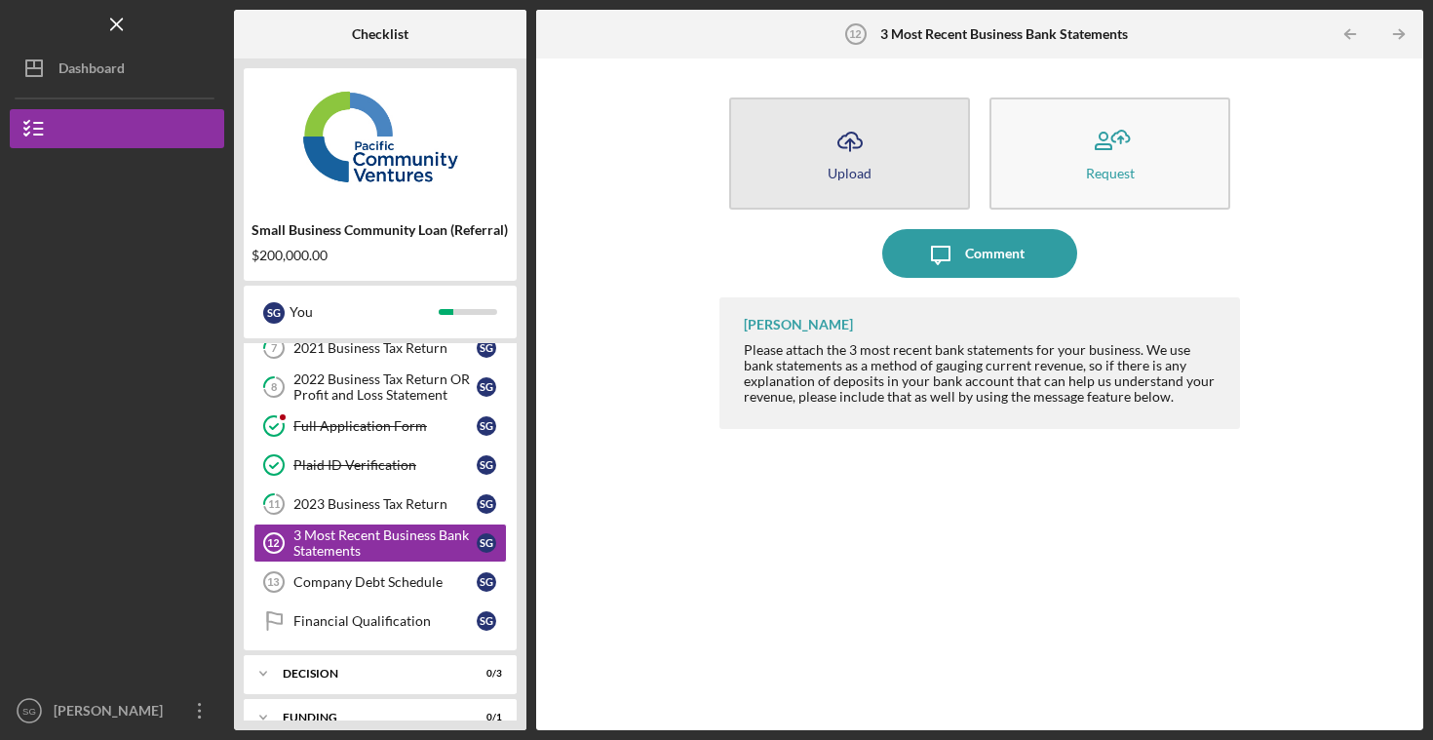
click at [838, 163] on icon "Icon/Upload" at bounding box center [850, 141] width 49 height 49
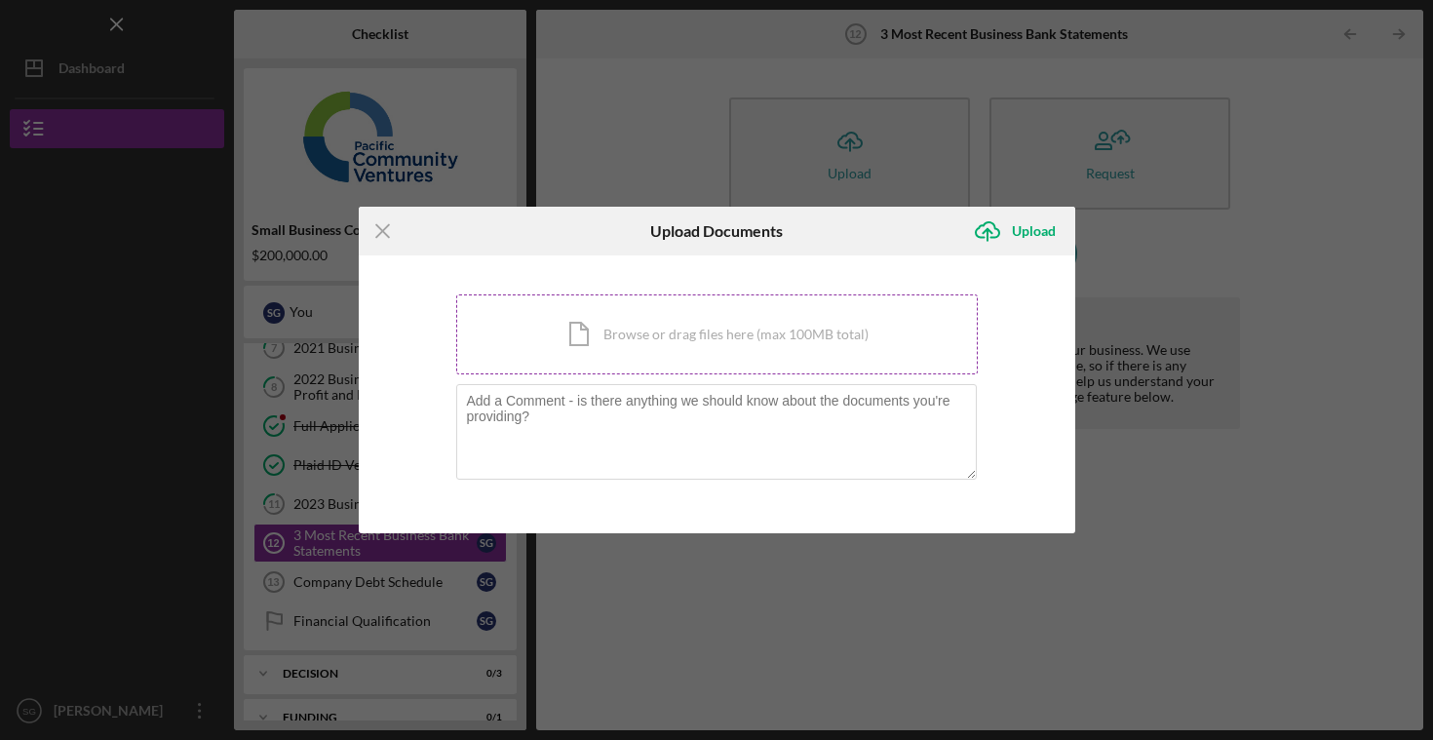
click at [566, 334] on div "Icon/Document Browse or drag files here (max 100MB total) Tap to choose files o…" at bounding box center [717, 334] width 522 height 80
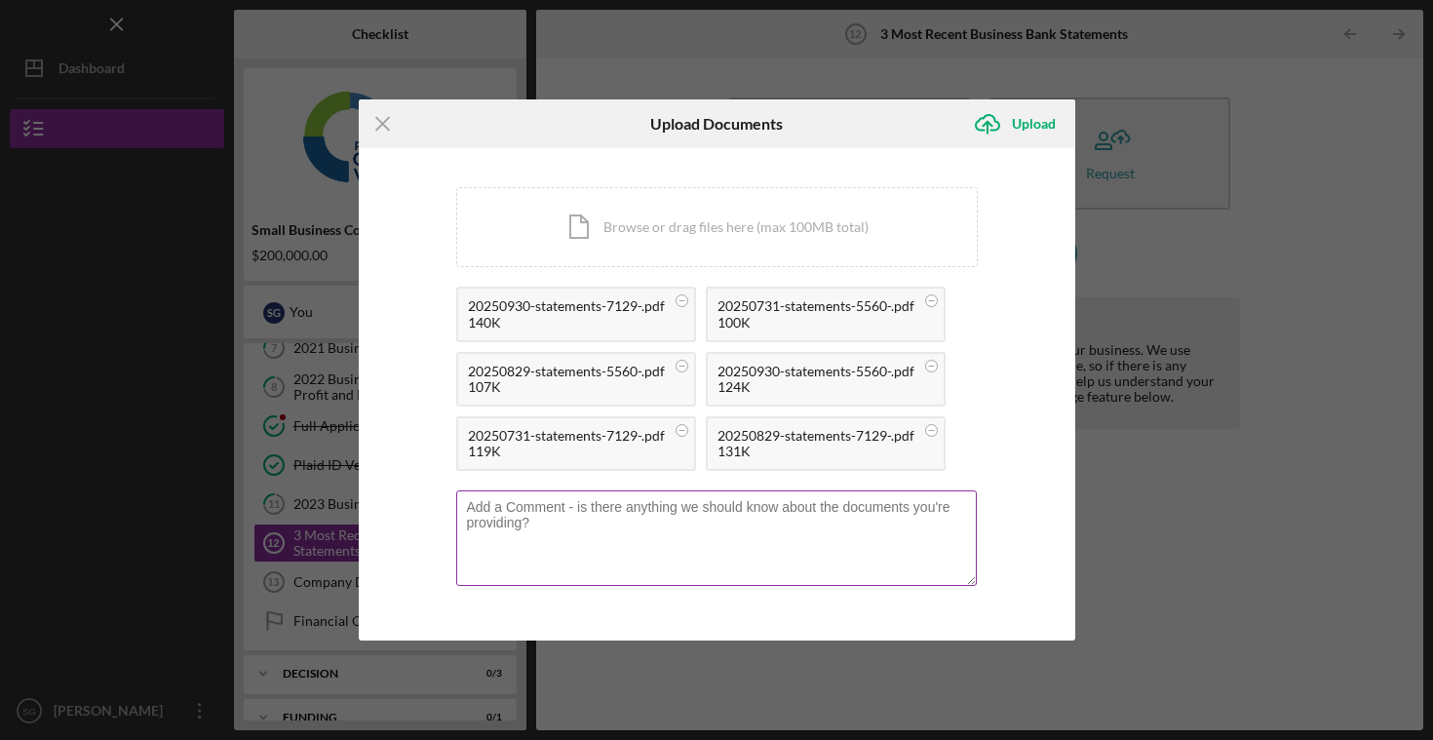
click at [661, 520] on textarea at bounding box center [716, 538] width 521 height 96
type textarea "NY and LA bank statements"
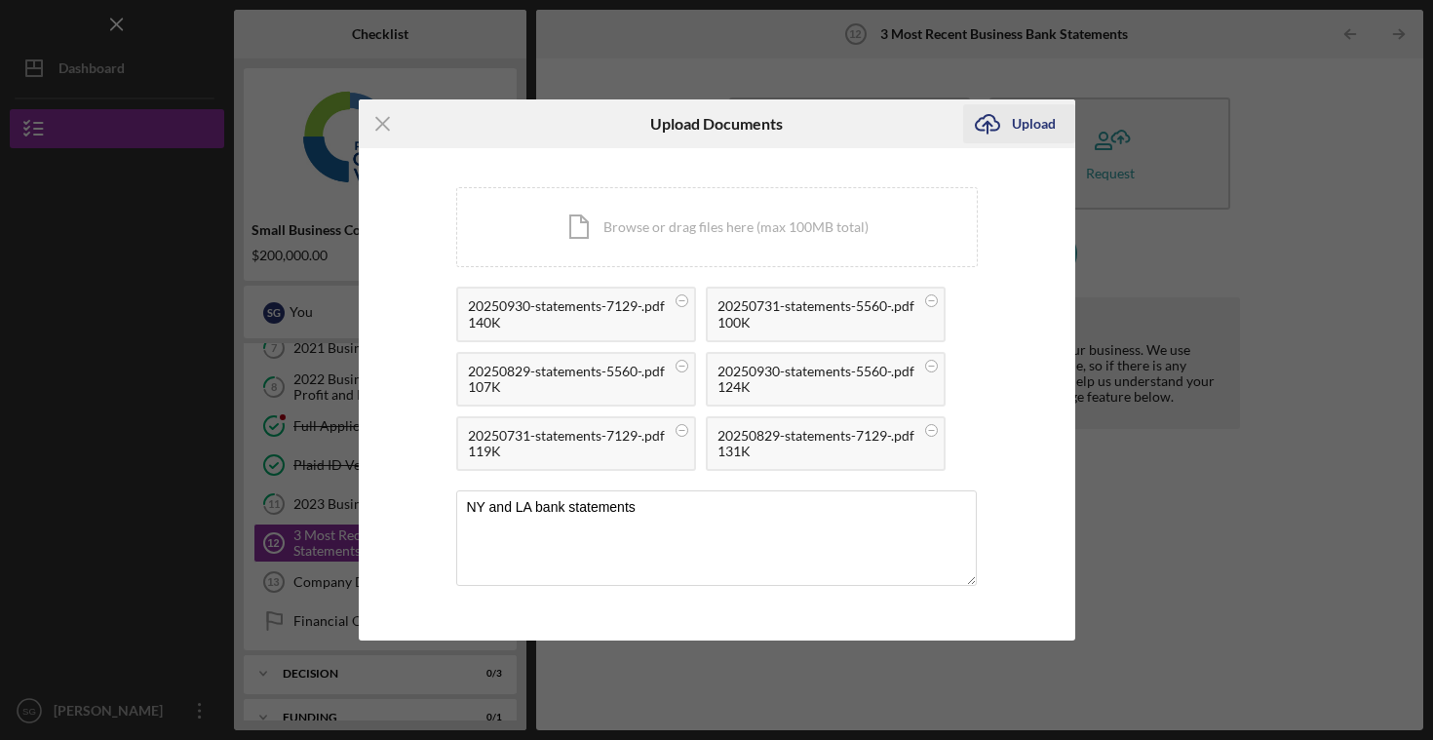
click at [992, 126] on icon "Icon/Upload" at bounding box center [987, 123] width 49 height 49
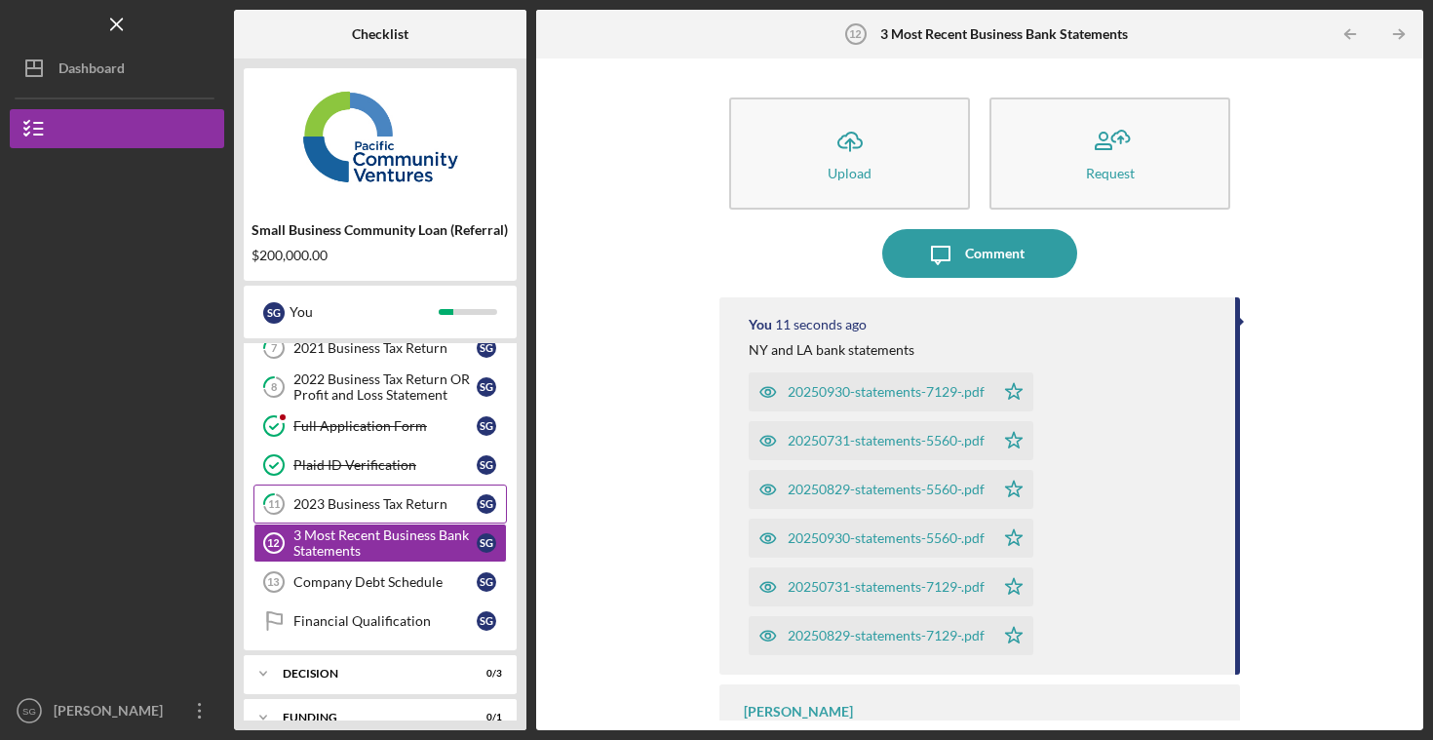
click at [358, 517] on link "11 2023 Business Tax Return S G" at bounding box center [381, 504] width 254 height 39
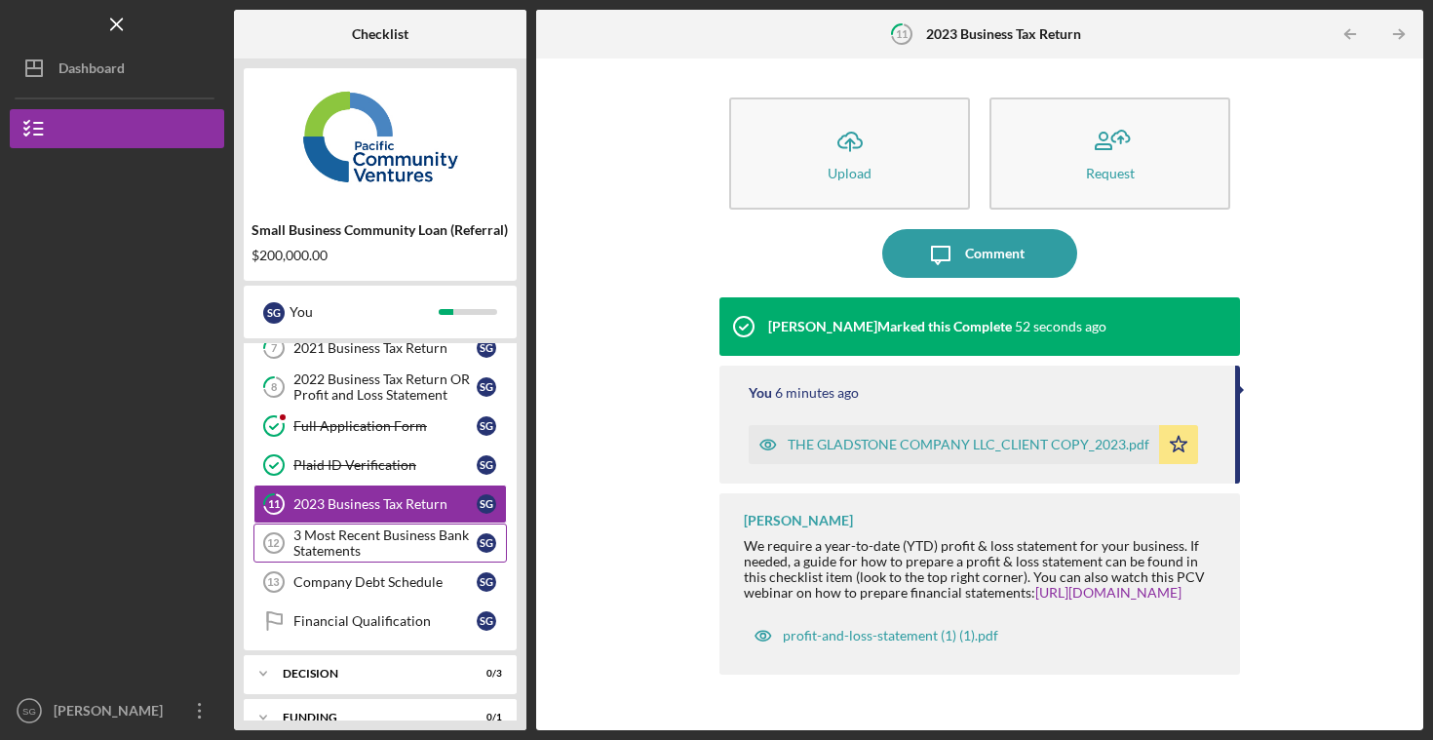
click at [411, 529] on div "3 Most Recent Business Bank Statements" at bounding box center [384, 543] width 183 height 31
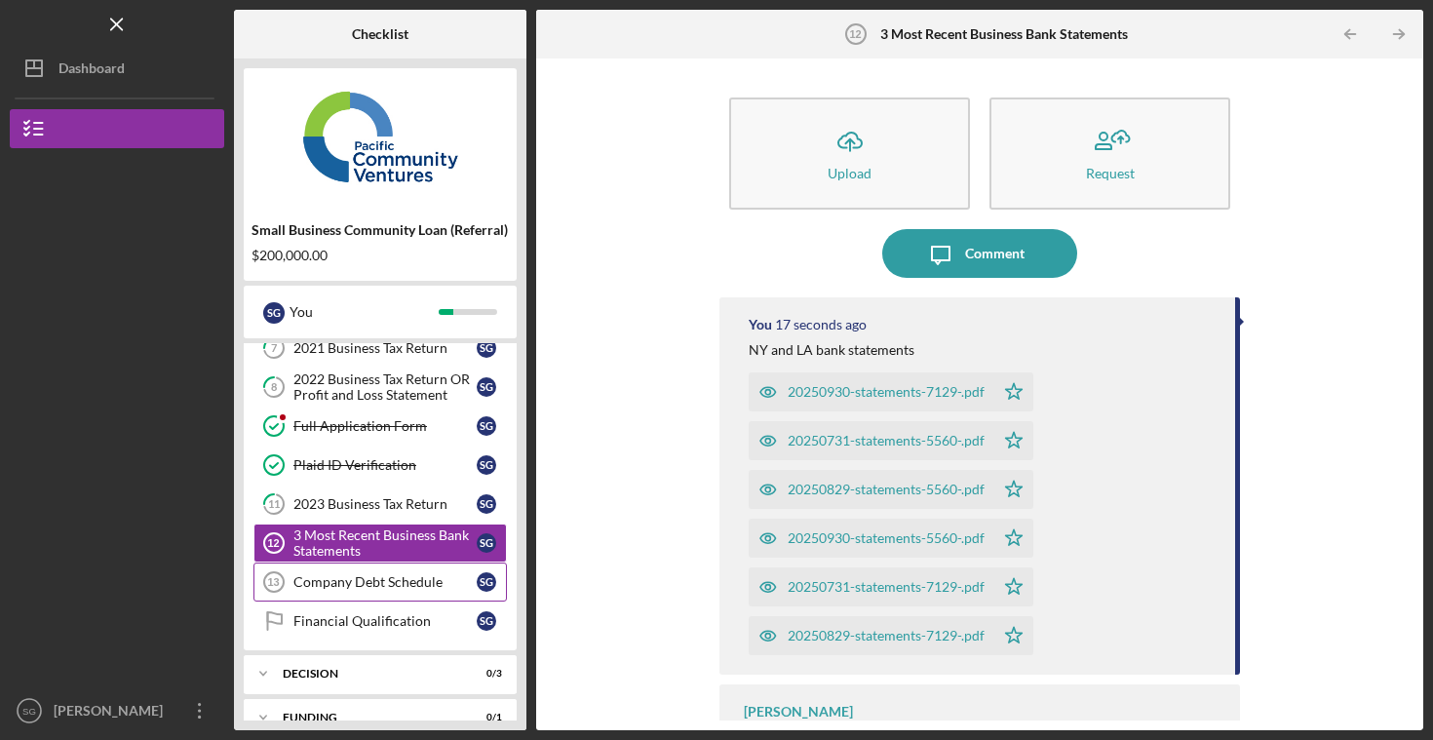
click at [400, 590] on link "Company Debt Schedule 13 Company Debt Schedule S G" at bounding box center [381, 582] width 254 height 39
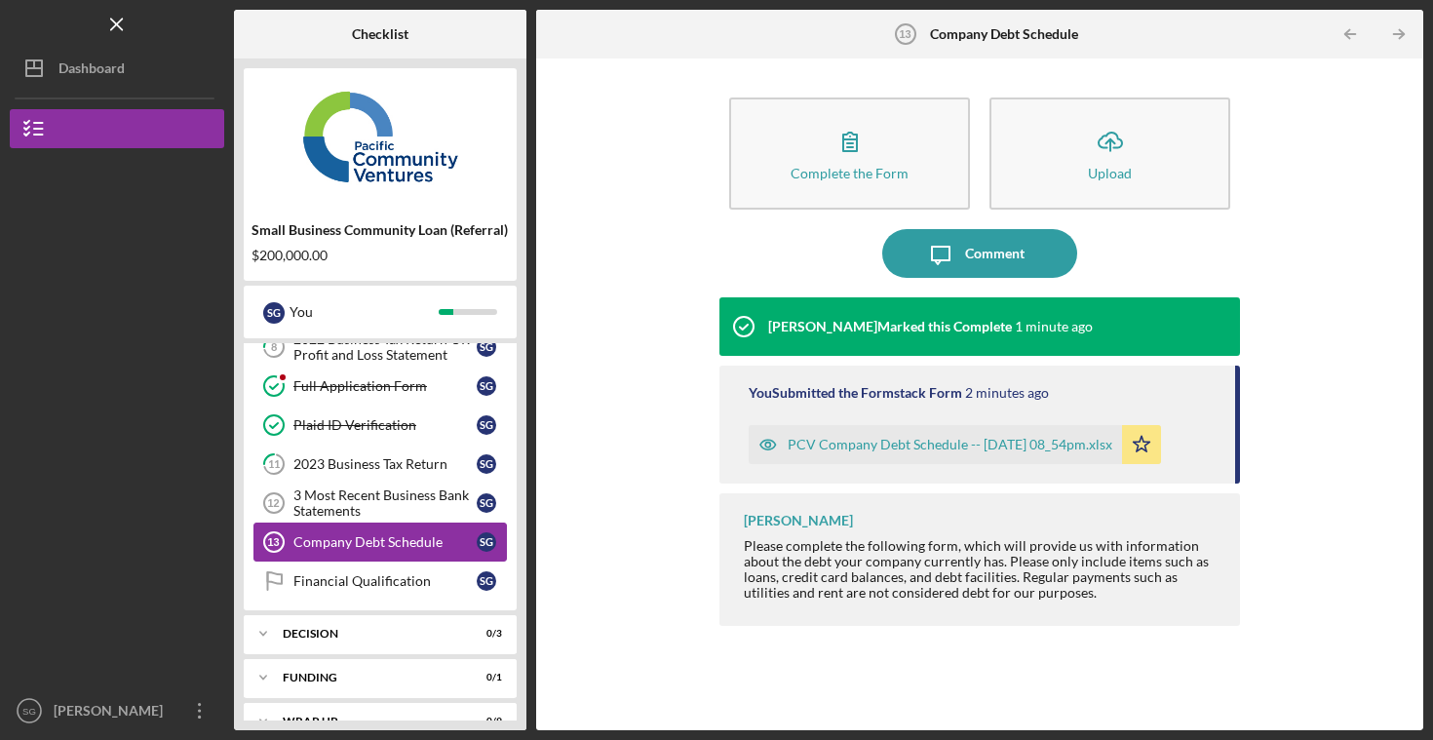
scroll to position [232, 0]
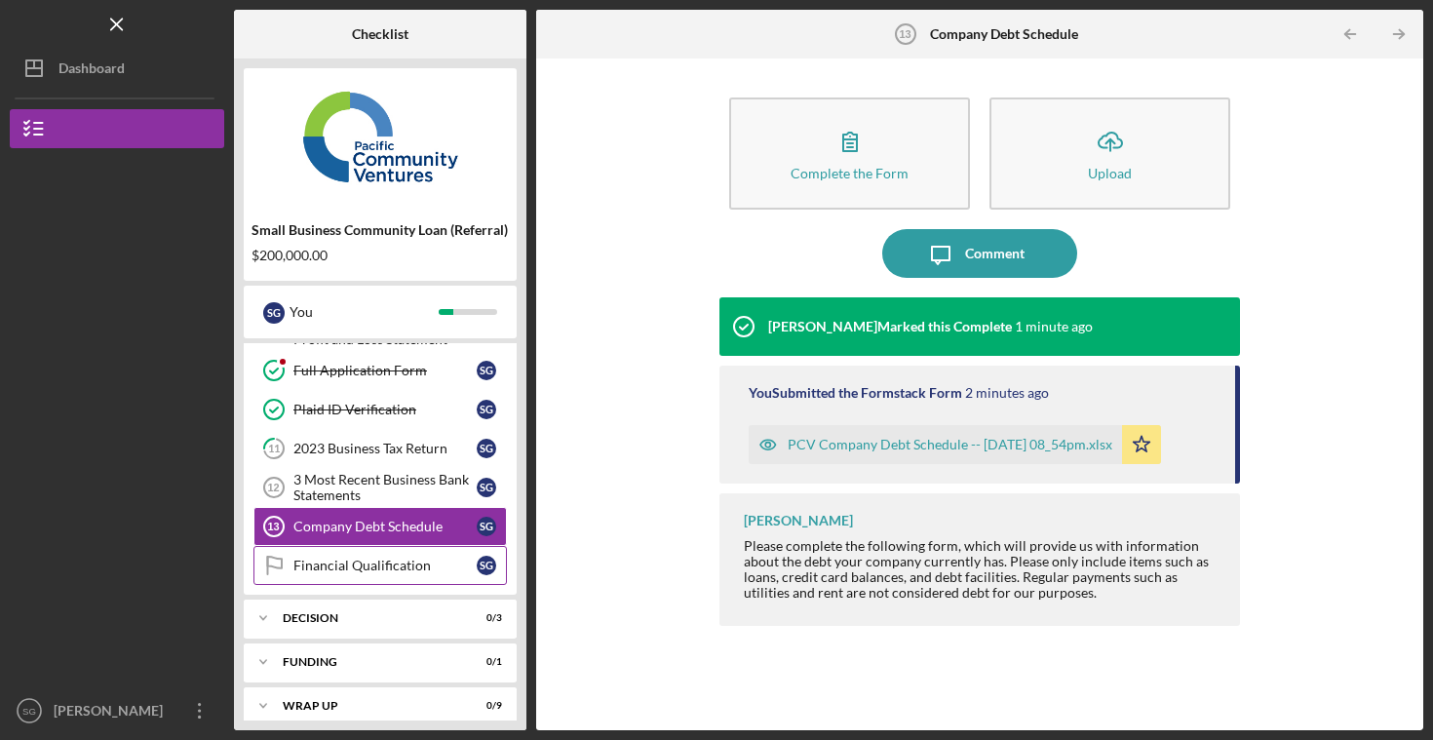
click at [397, 565] on div "Financial Qualification" at bounding box center [384, 566] width 183 height 16
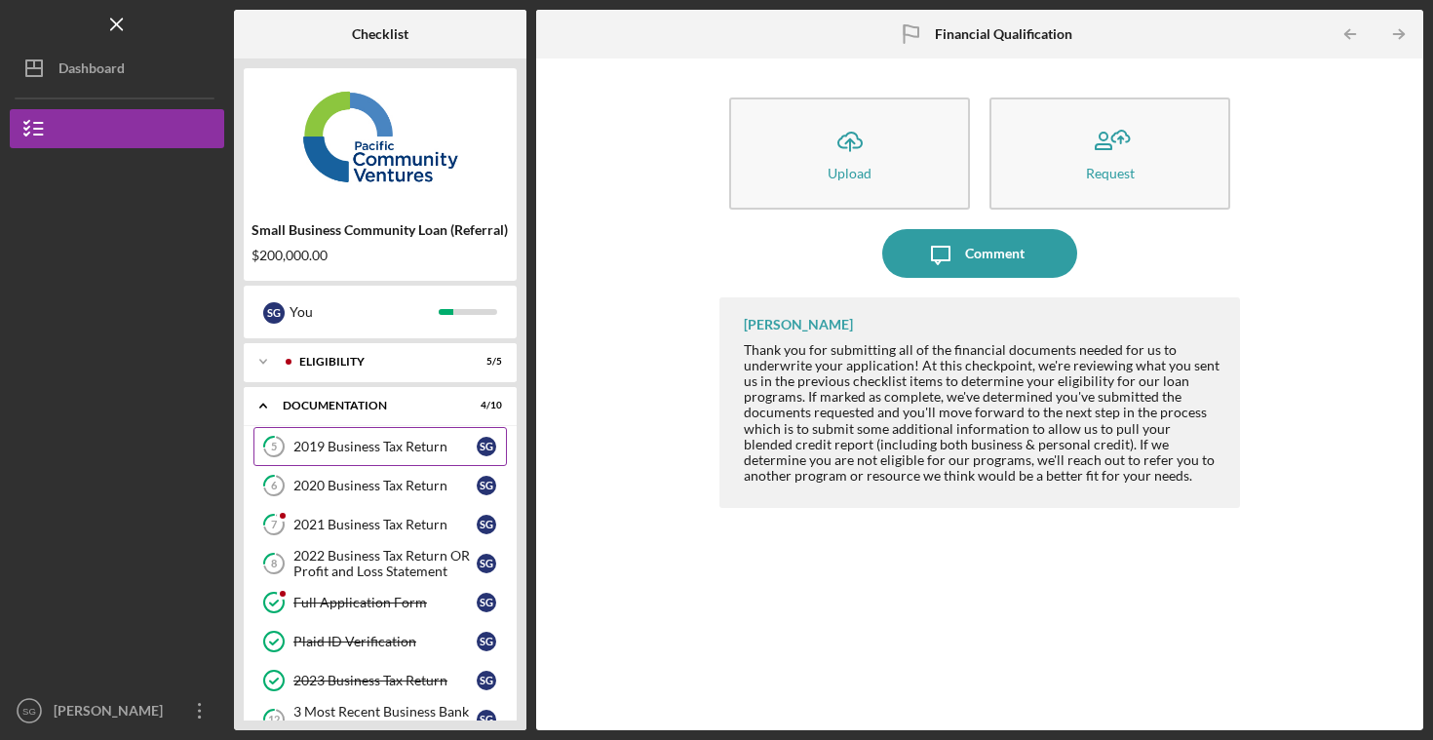
click at [367, 436] on link "5 2019 Business Tax Return S G" at bounding box center [381, 446] width 254 height 39
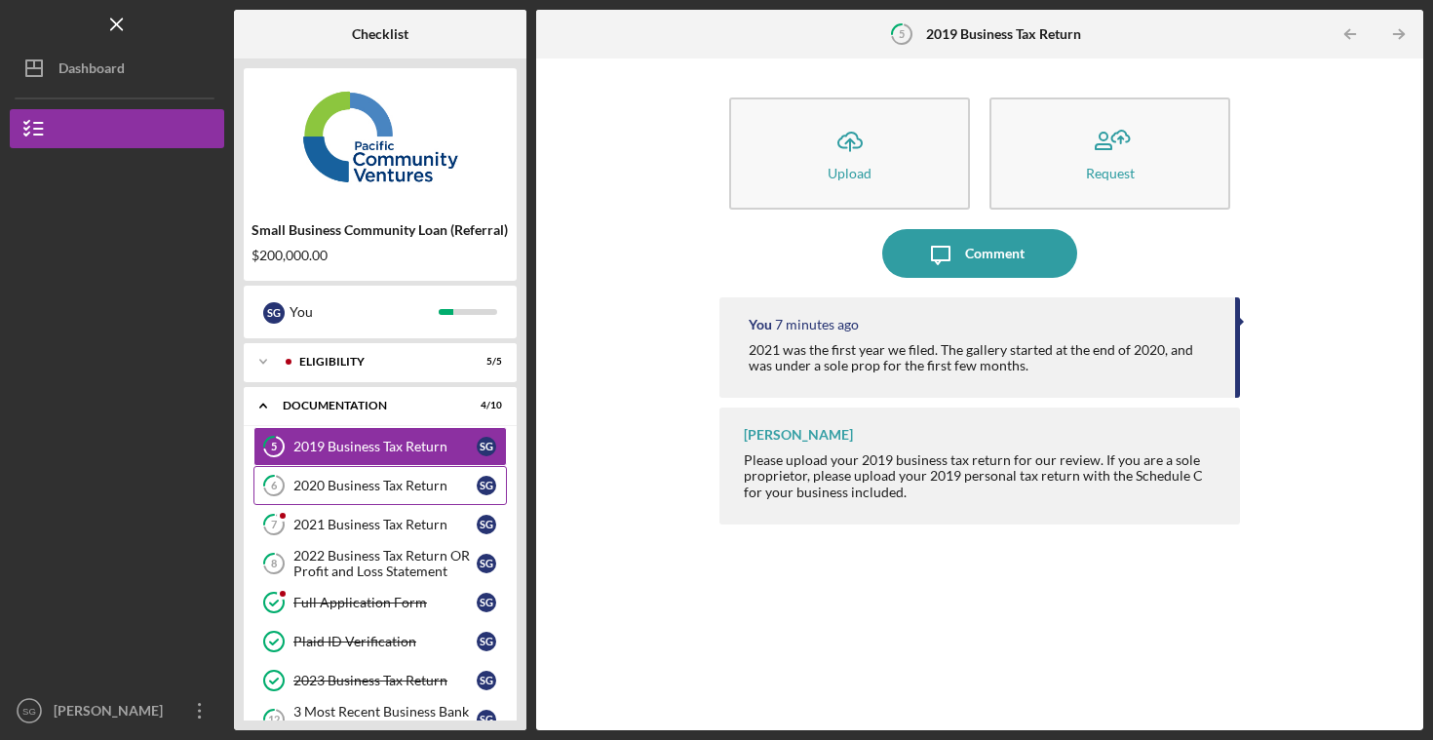
click at [365, 482] on div "2020 Business Tax Return" at bounding box center [384, 486] width 183 height 16
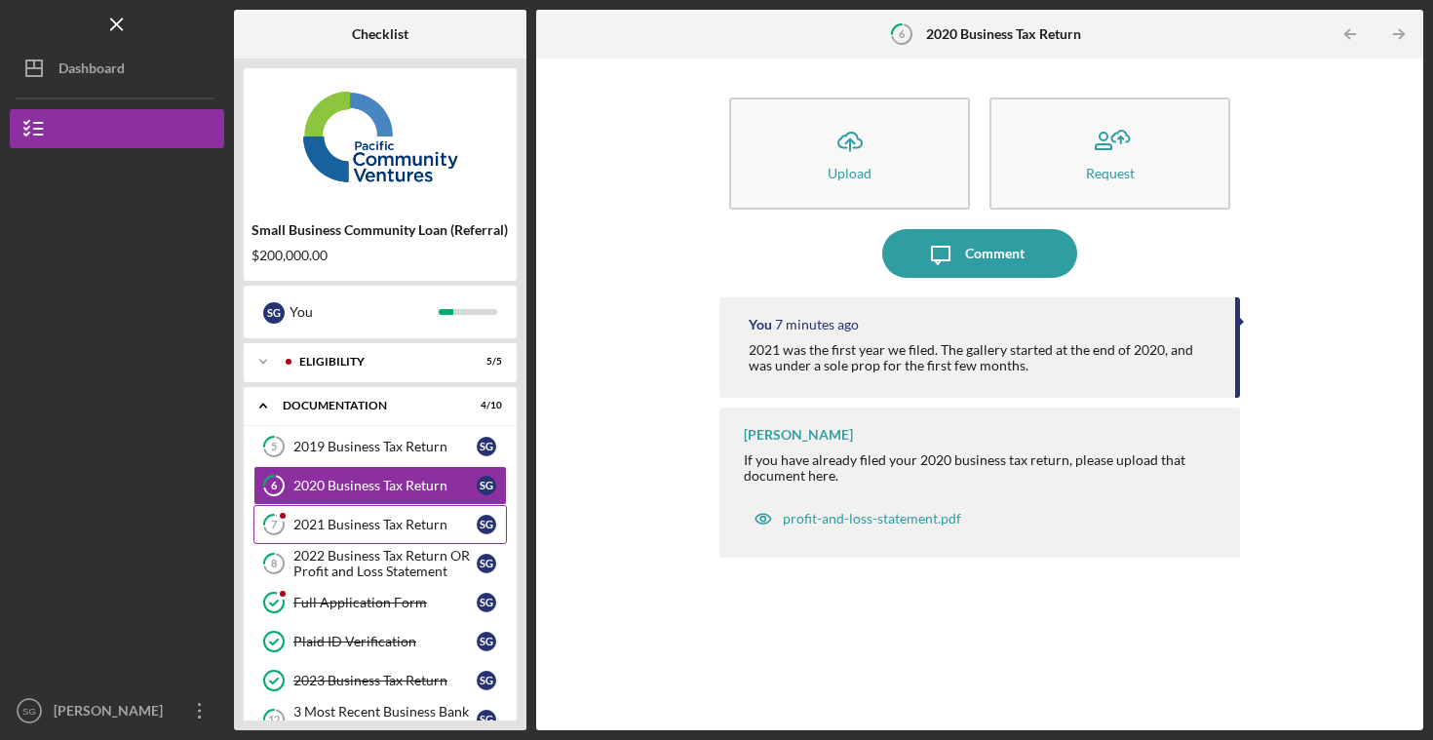
click at [366, 514] on link "7 2021 Business Tax Return S G" at bounding box center [381, 524] width 254 height 39
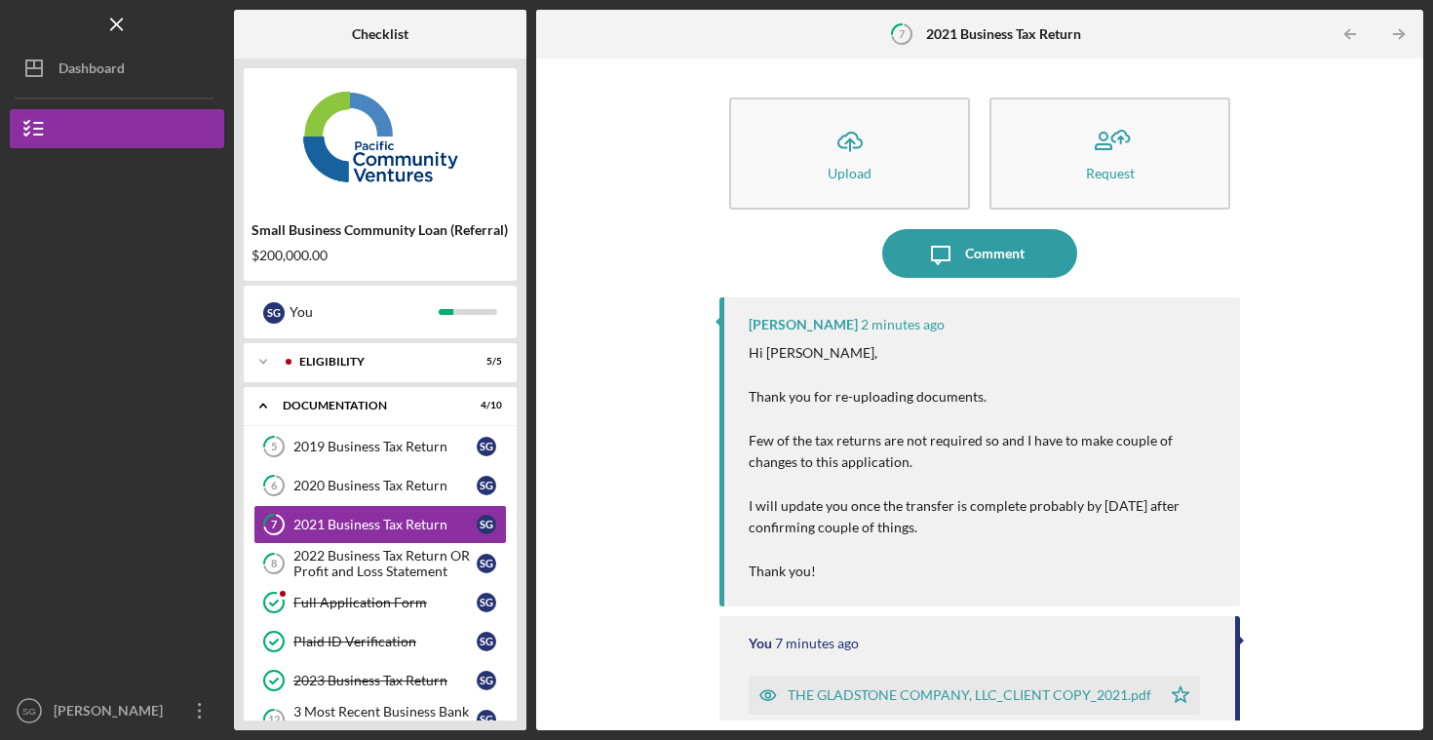
click at [990, 567] on p "Hi [PERSON_NAME], Thank you for re-uploading documents. Few of the tax returns …" at bounding box center [985, 462] width 472 height 240
click at [977, 560] on p "Hi [PERSON_NAME], Thank you for re-uploading documents. Few of the tax returns …" at bounding box center [985, 462] width 472 height 240
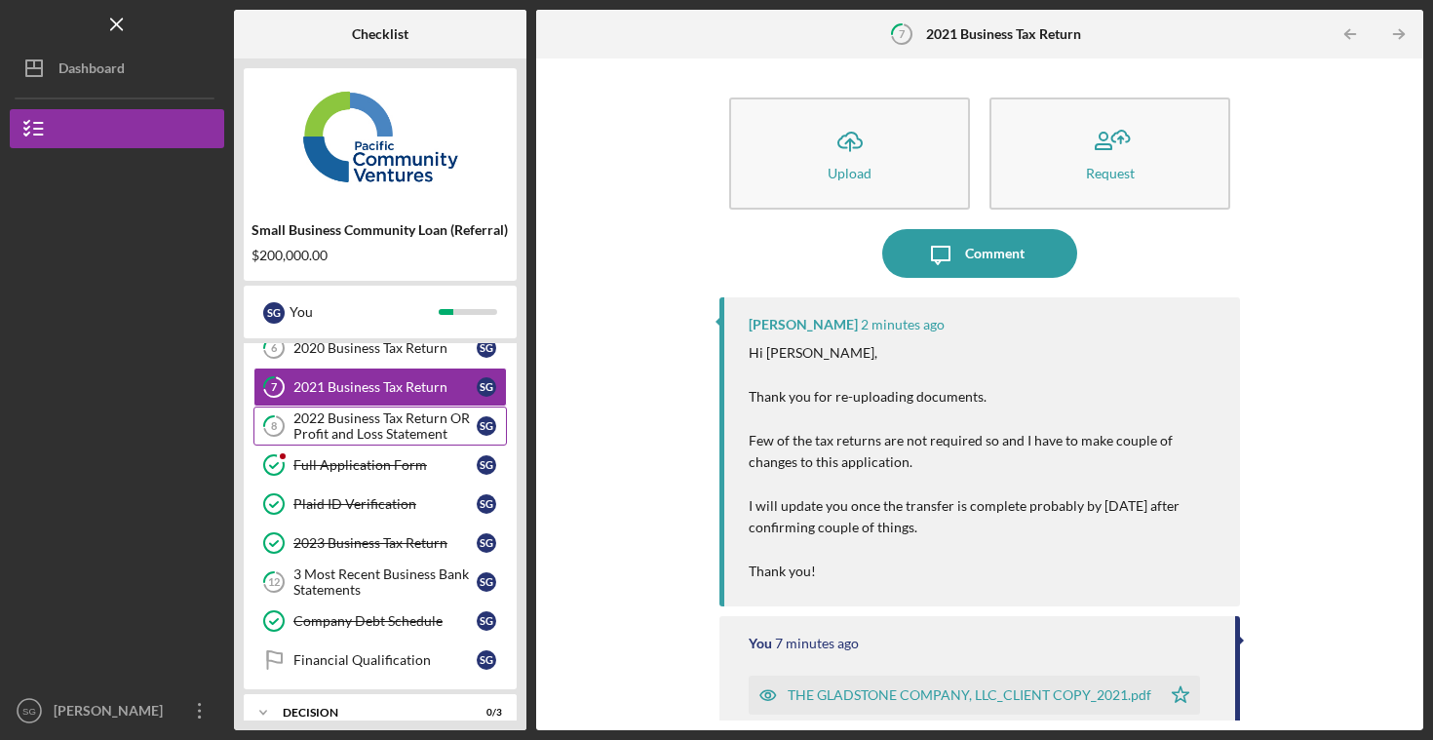
scroll to position [62, 0]
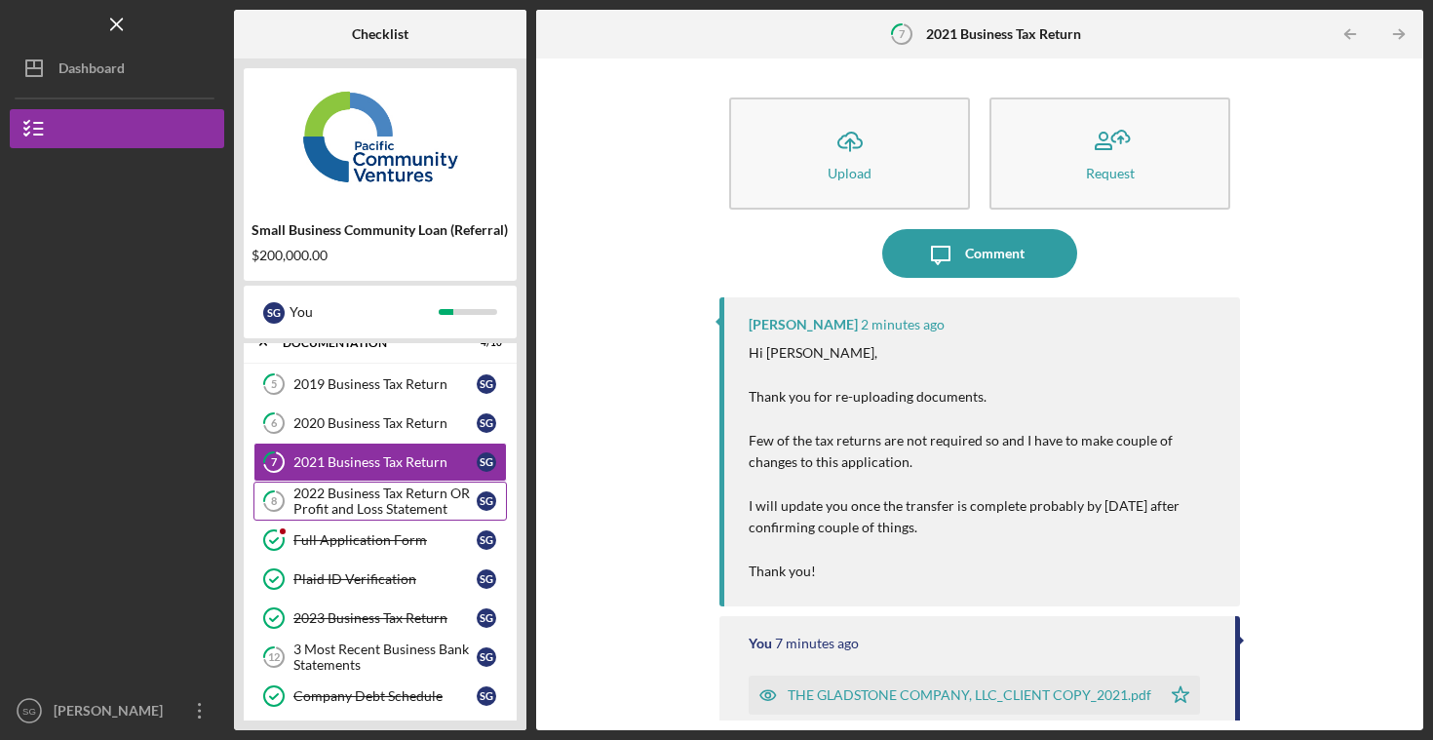
click at [363, 507] on div "2022 Business Tax Return OR Profit and Loss Statement" at bounding box center [384, 501] width 183 height 31
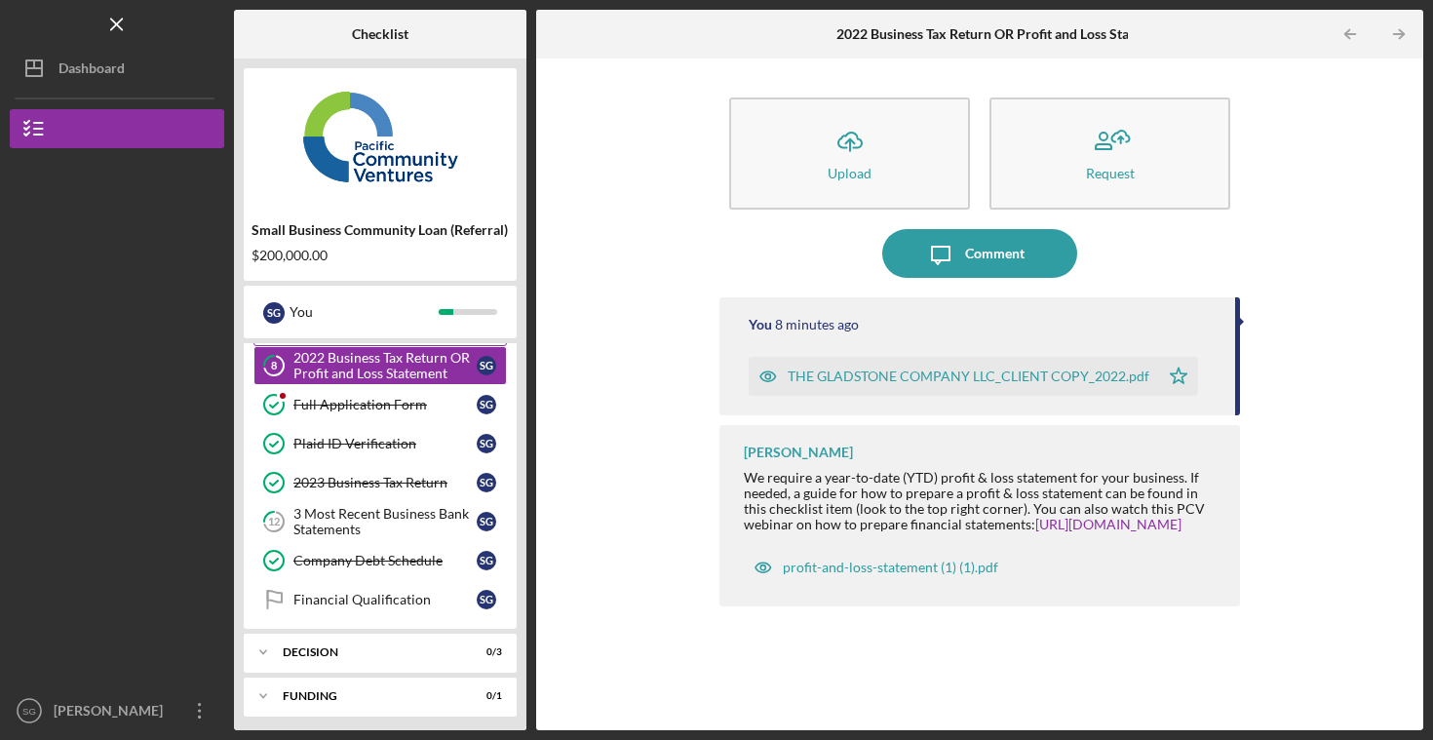
scroll to position [248, 0]
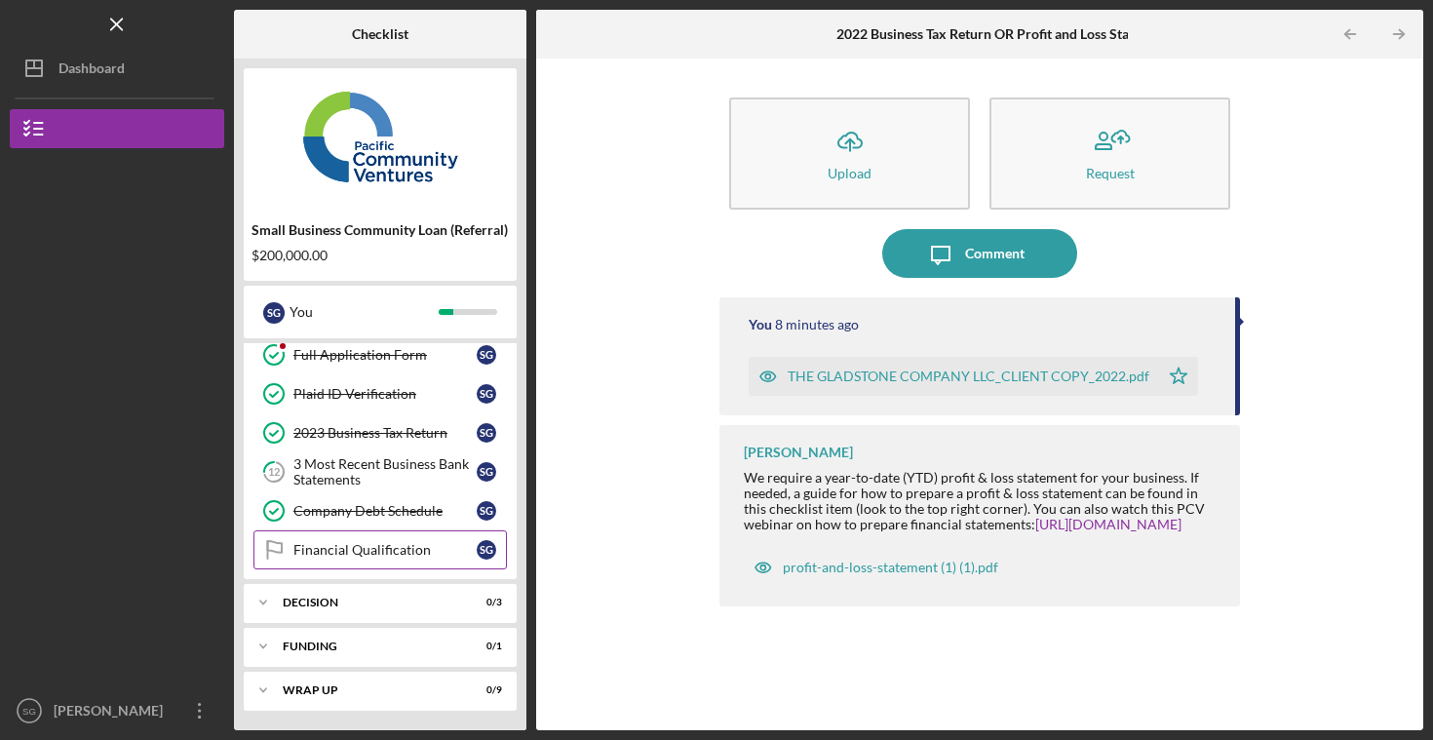
click at [379, 543] on div "Financial Qualification" at bounding box center [384, 550] width 183 height 16
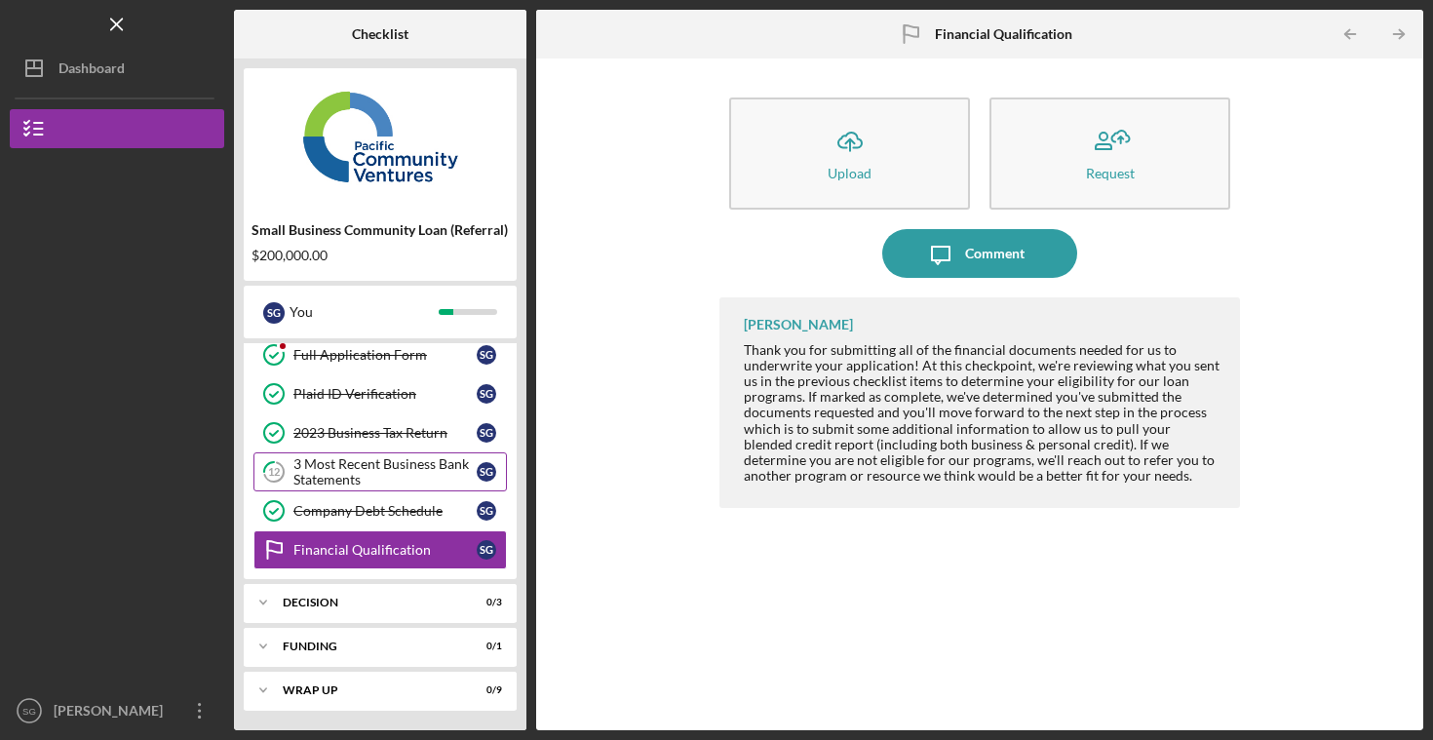
click at [357, 470] on div "3 Most Recent Business Bank Statements" at bounding box center [384, 471] width 183 height 31
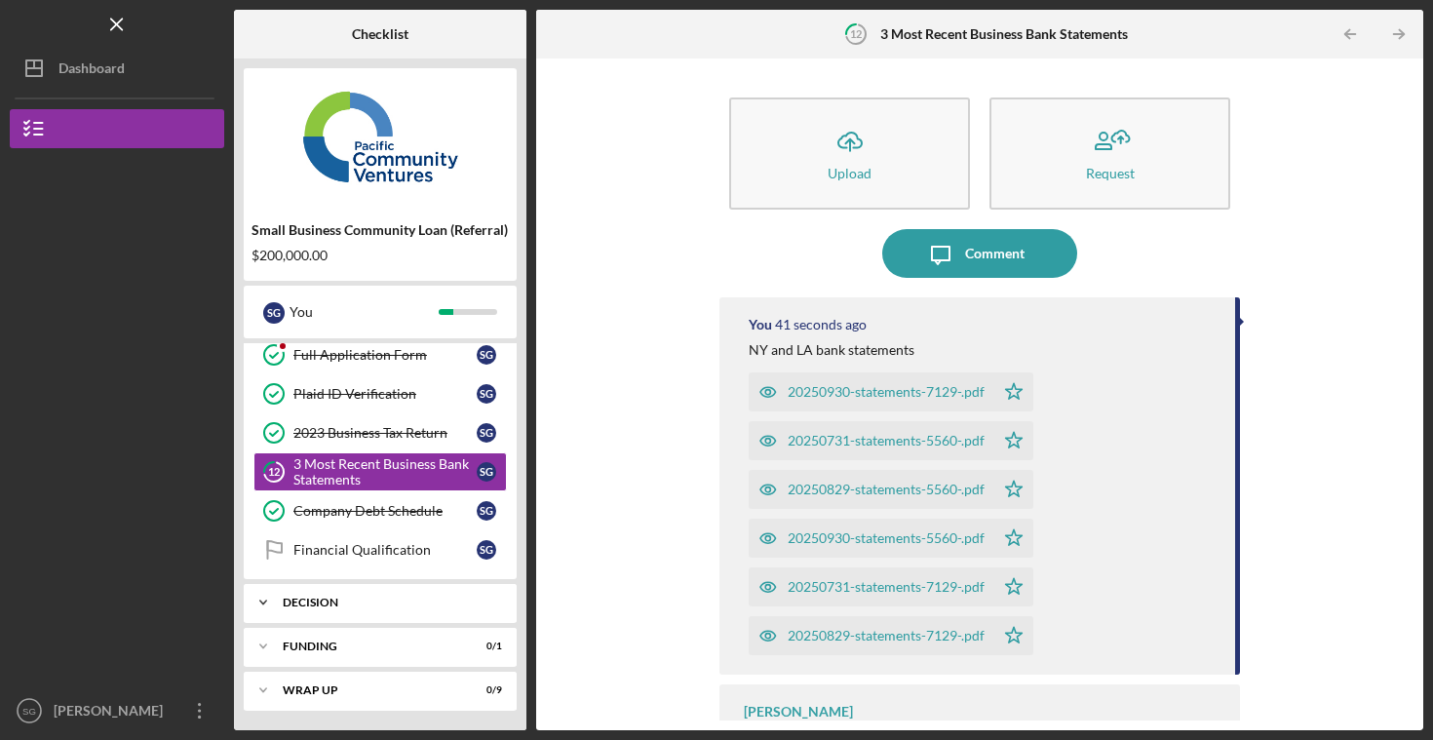
click at [354, 597] on div "Decision" at bounding box center [388, 603] width 210 height 12
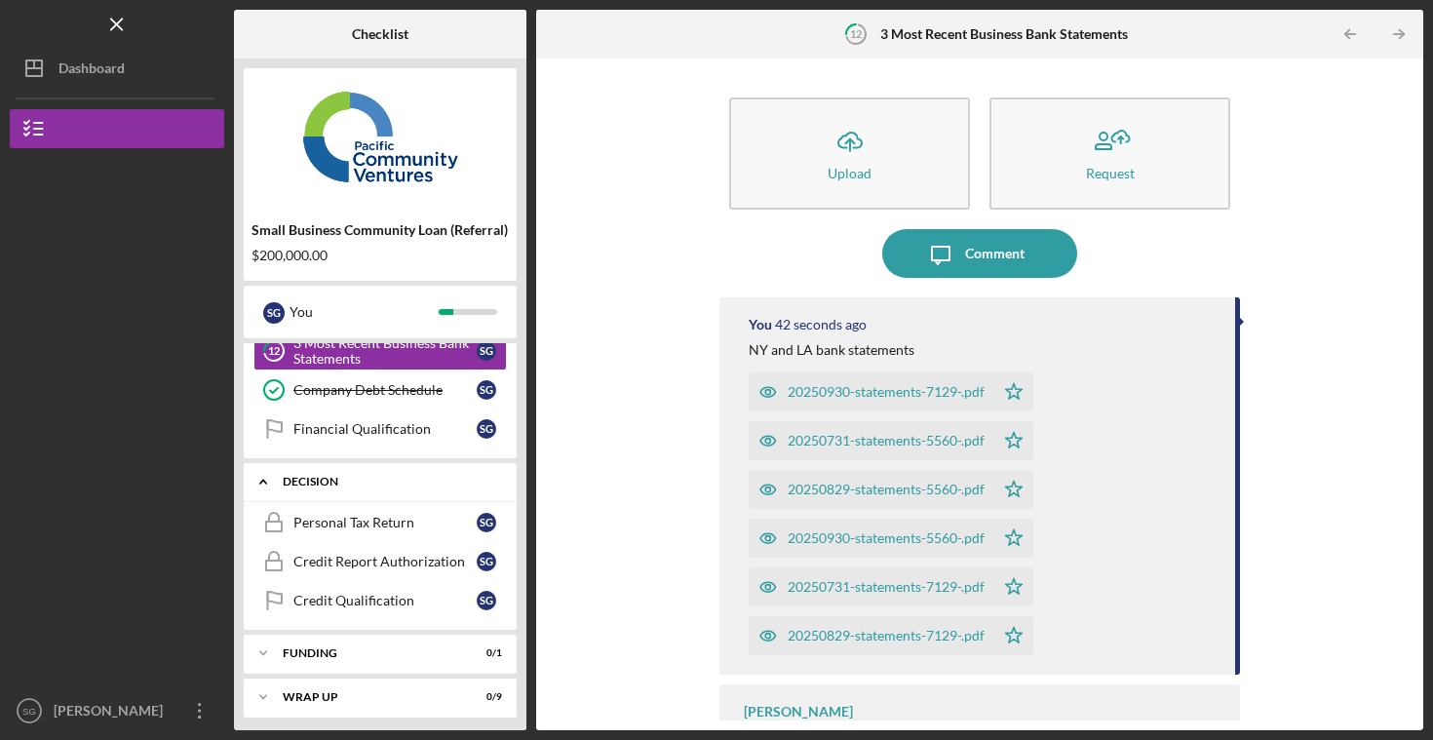
scroll to position [375, 0]
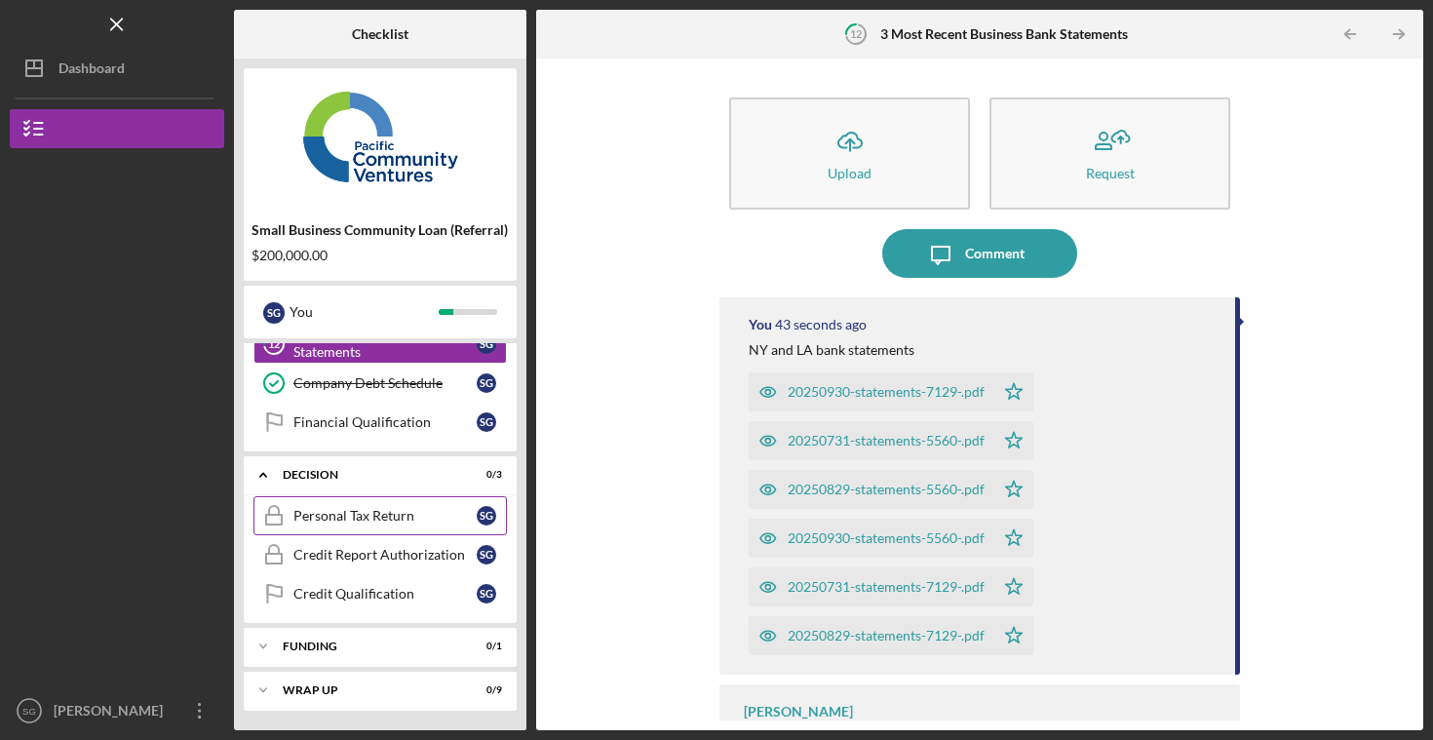
click at [347, 525] on link "Personal Tax Return Personal Tax Return S G" at bounding box center [381, 515] width 254 height 39
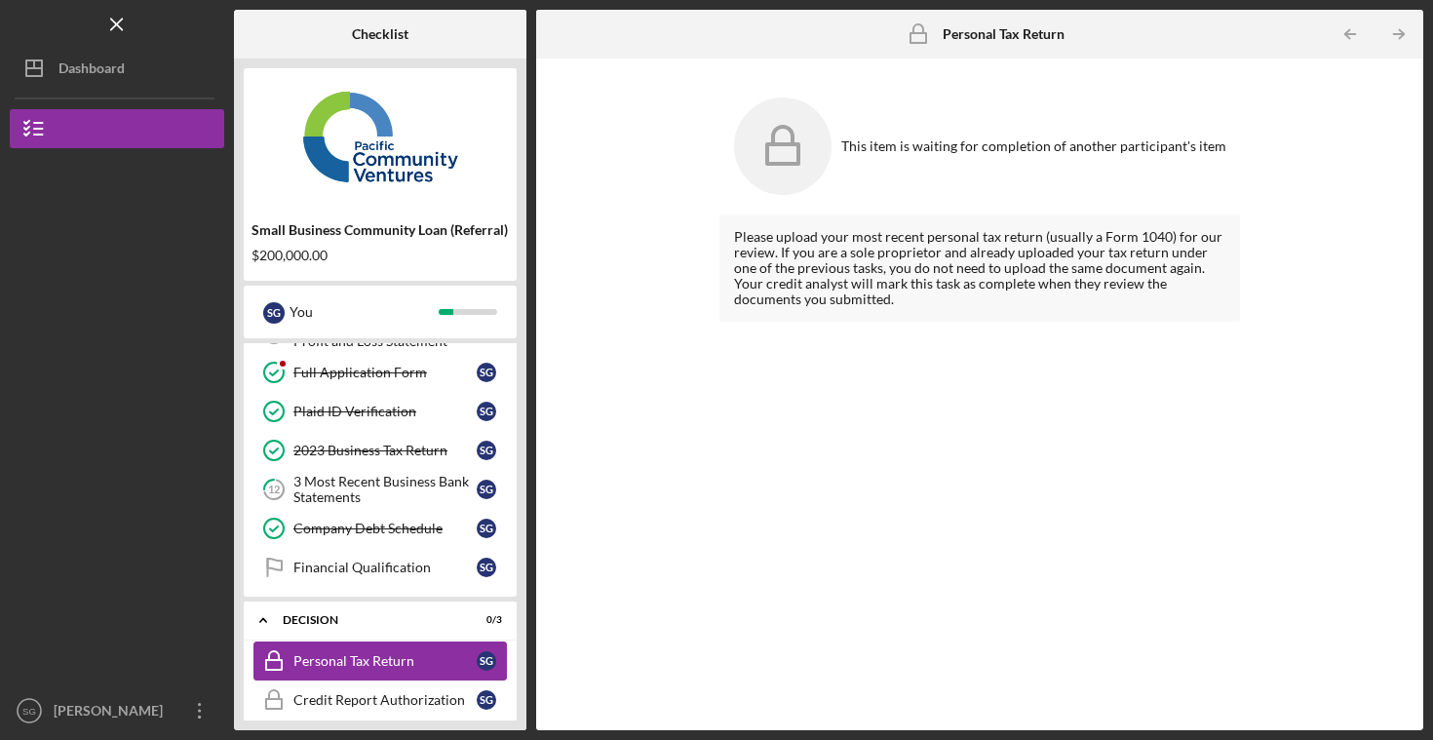
scroll to position [228, 0]
click at [354, 582] on link "Financial Qualification Financial Qualification S G" at bounding box center [381, 569] width 254 height 39
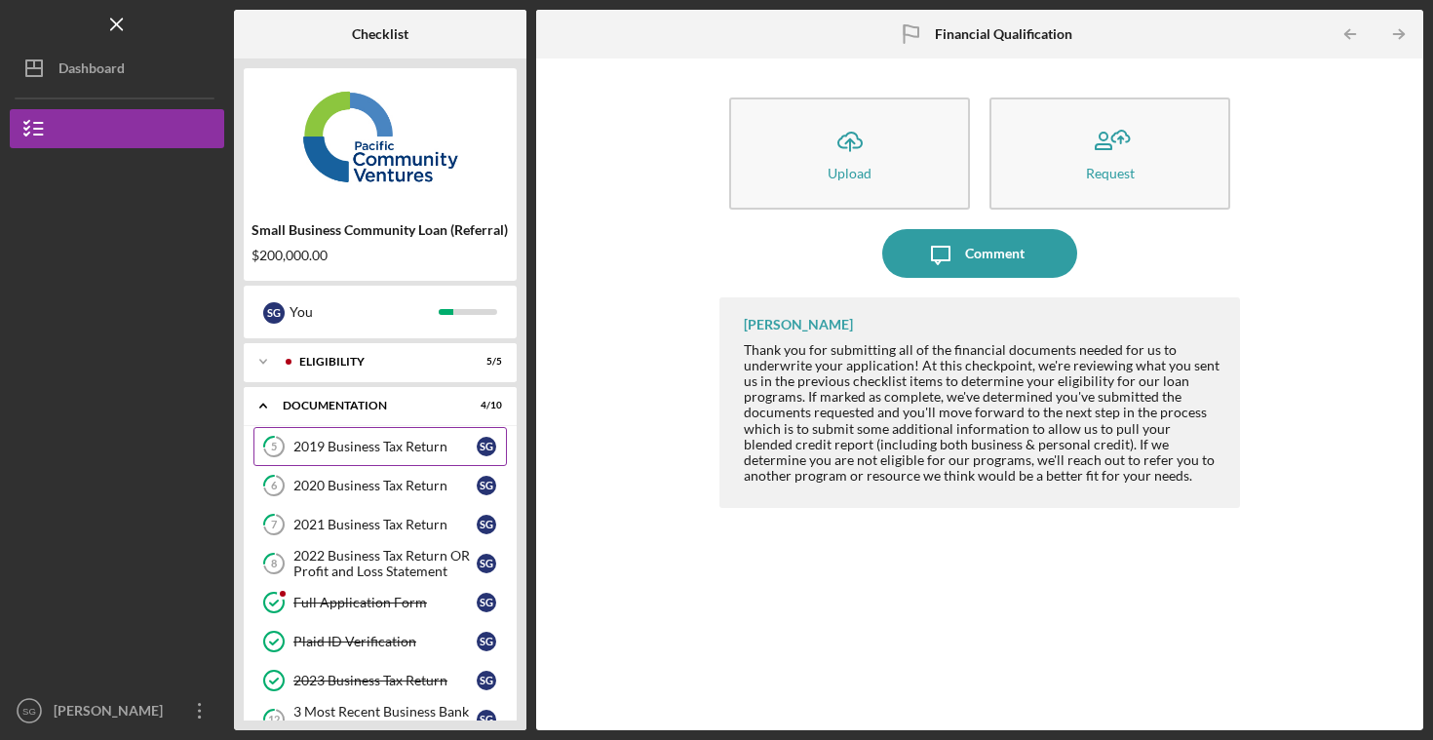
click at [336, 440] on div "2019 Business Tax Return" at bounding box center [384, 447] width 183 height 16
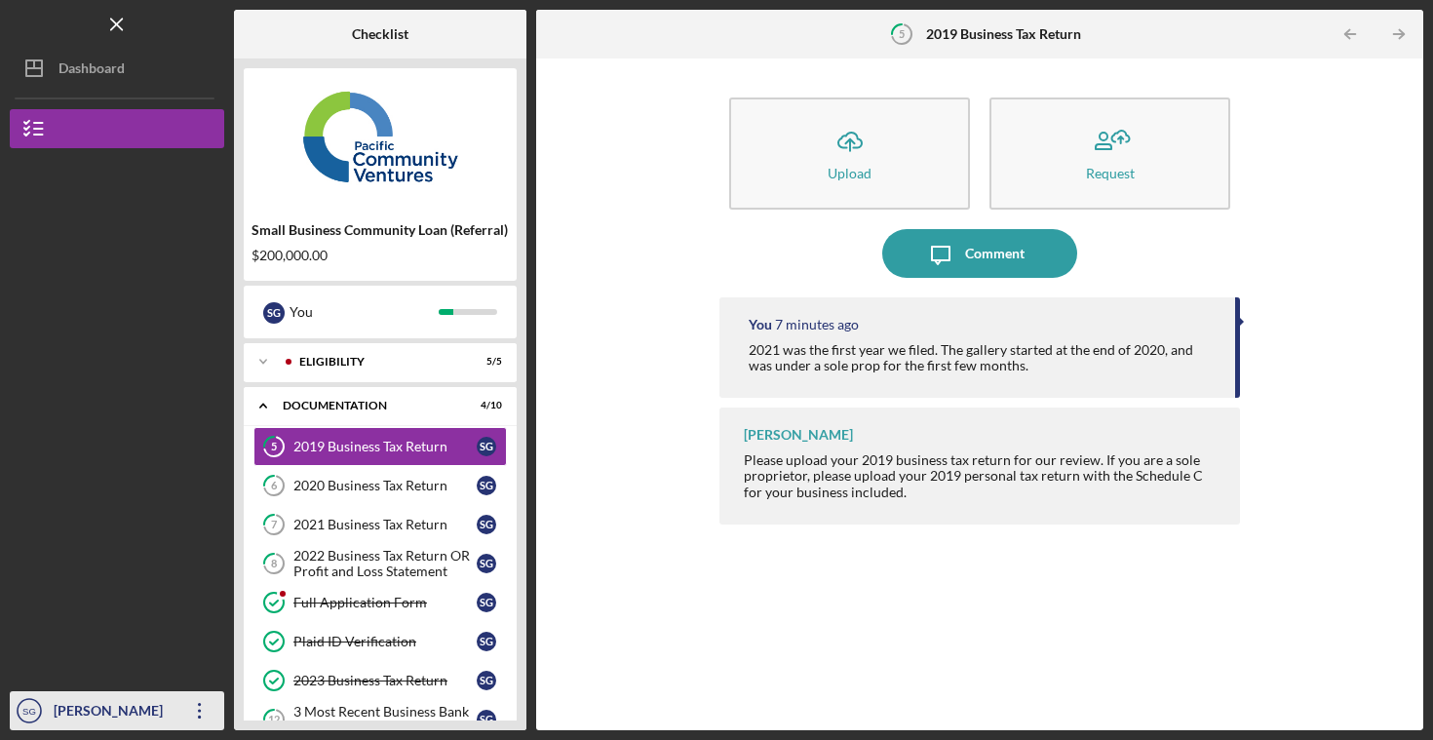
click at [198, 717] on icon "button" at bounding box center [199, 711] width 3 height 16
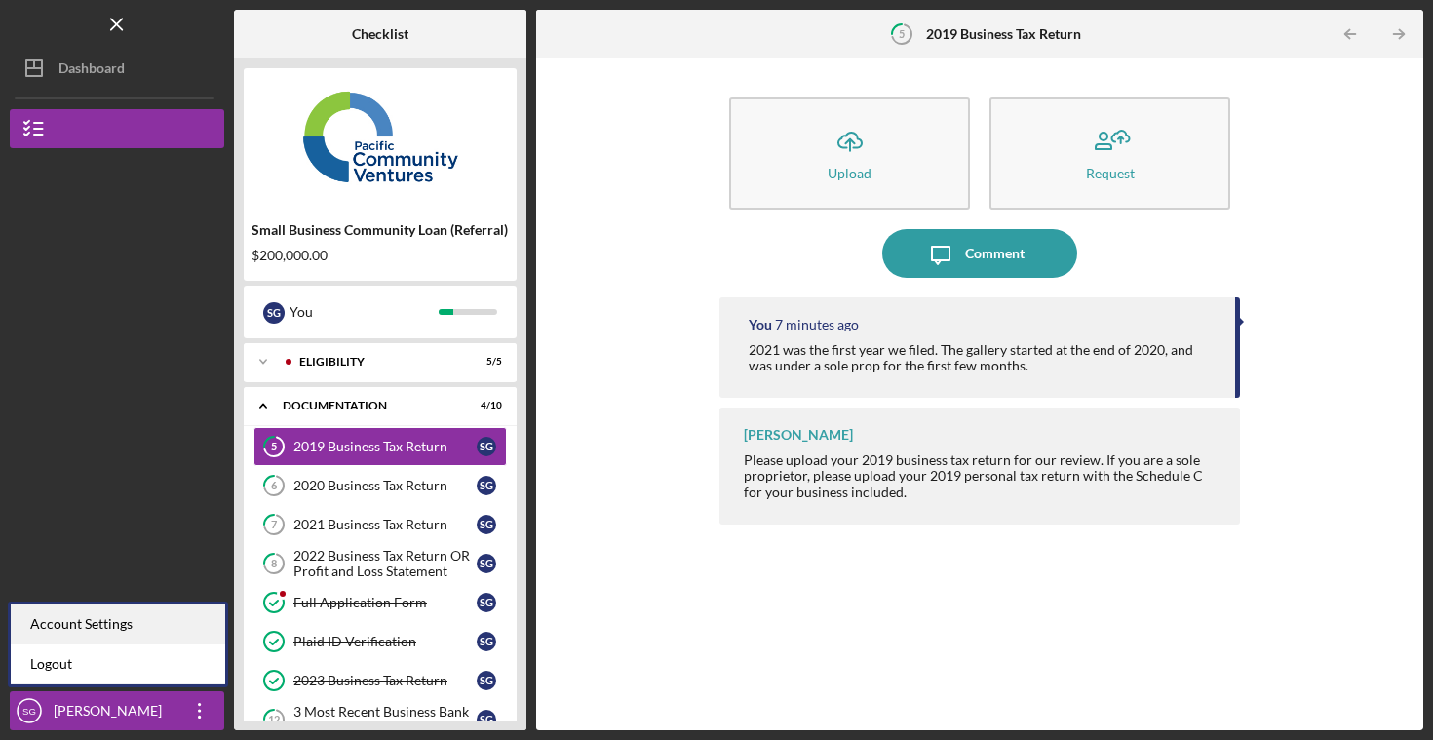
click at [121, 625] on div "Account Settings" at bounding box center [118, 625] width 215 height 40
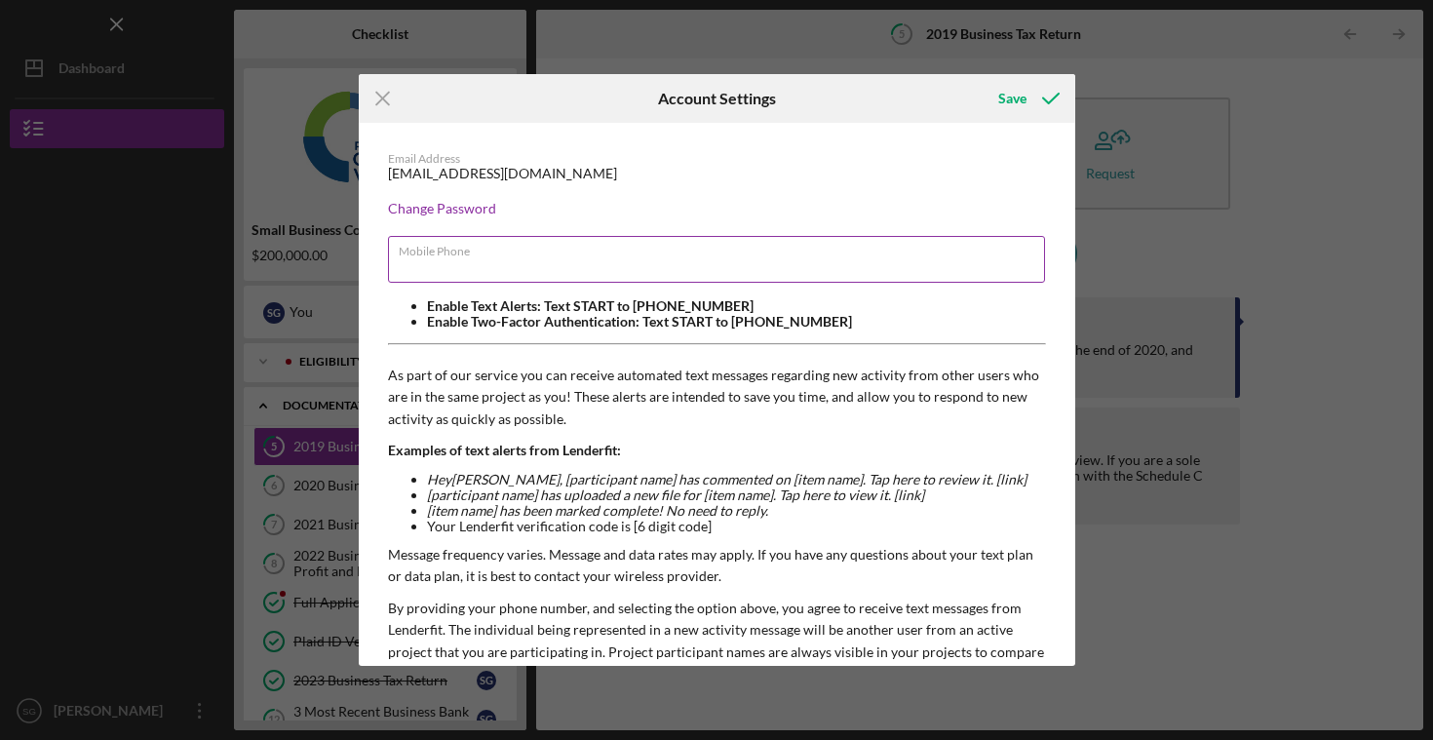
click at [434, 247] on div "Mobile Phone" at bounding box center [717, 260] width 658 height 49
type input "[PHONE_NUMBER]"
click at [979, 79] on button "Save" at bounding box center [1027, 98] width 97 height 39
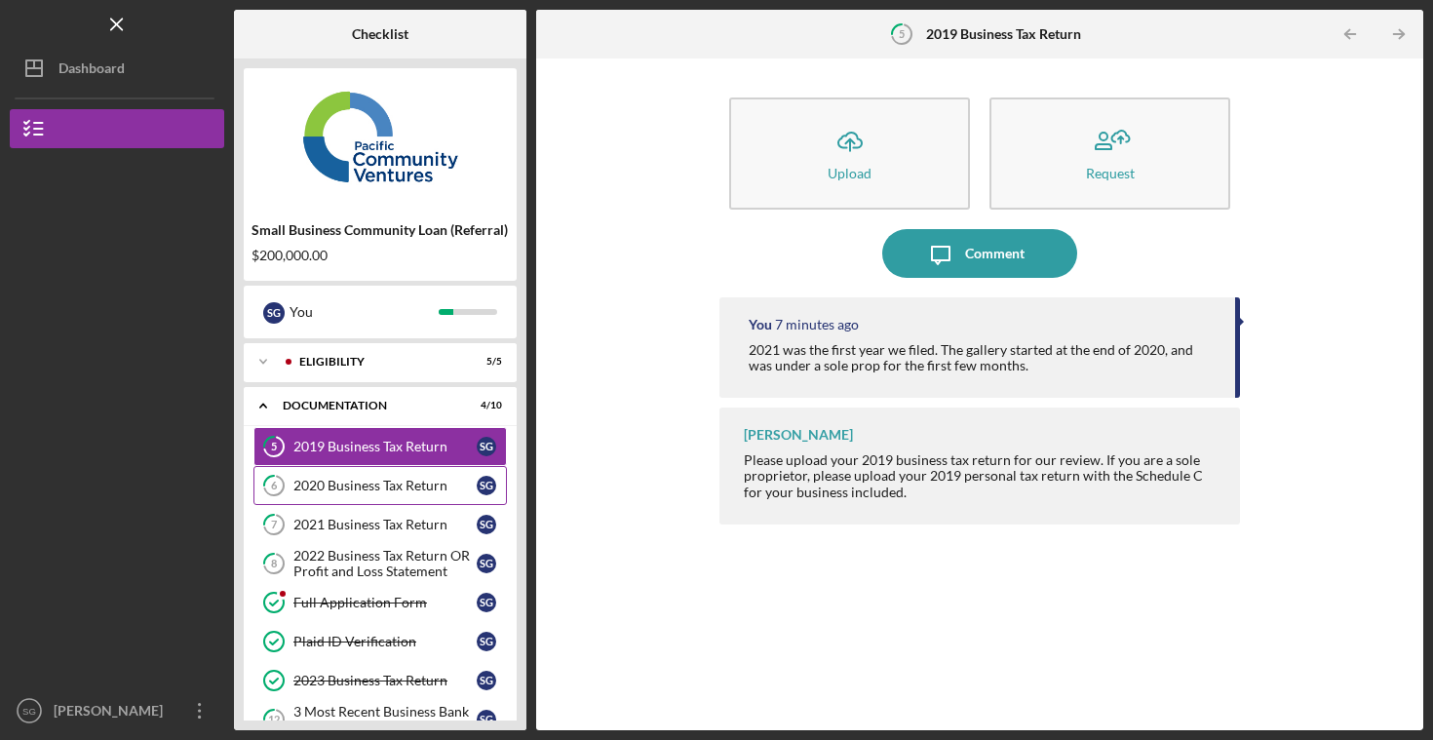
scroll to position [375, 0]
